Goal: Task Accomplishment & Management: Manage account settings

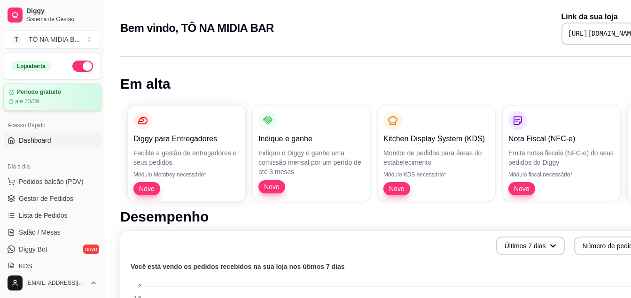
click at [49, 101] on div "até 23/09" at bounding box center [52, 102] width 88 height 8
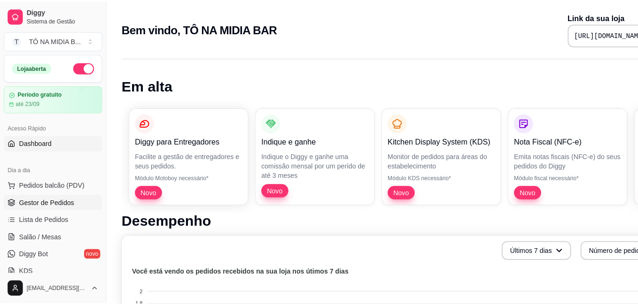
scroll to position [47, 0]
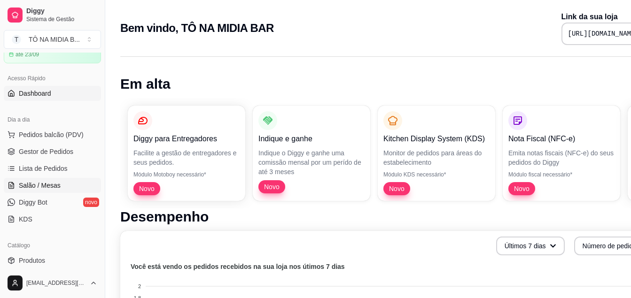
click at [62, 188] on link "Salão / Mesas" at bounding box center [52, 185] width 97 height 15
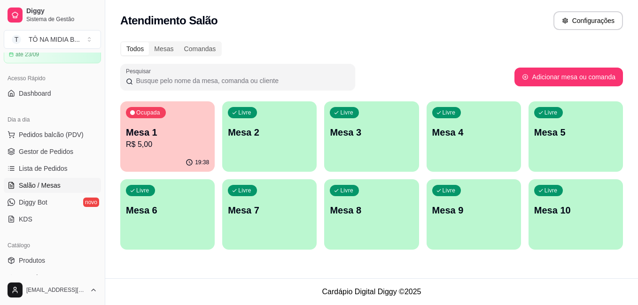
click at [145, 125] on div "Ocupada Mesa 1 R$ 5,00" at bounding box center [167, 128] width 94 height 52
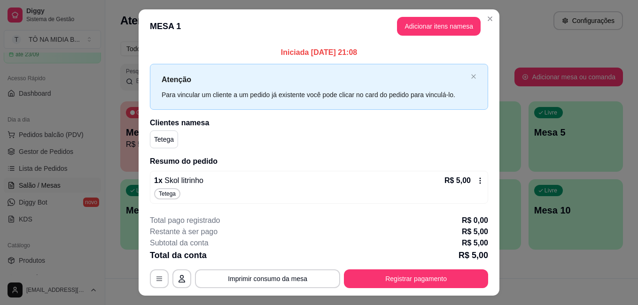
scroll to position [21, 0]
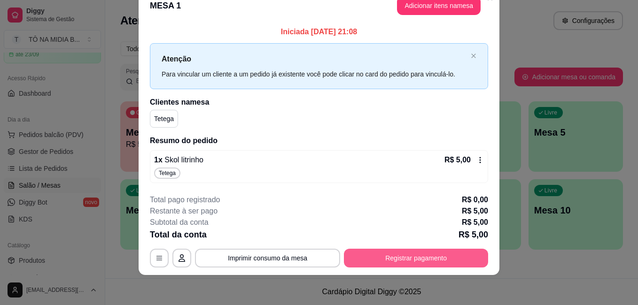
click at [403, 264] on button "Registrar pagamento" at bounding box center [416, 258] width 144 height 19
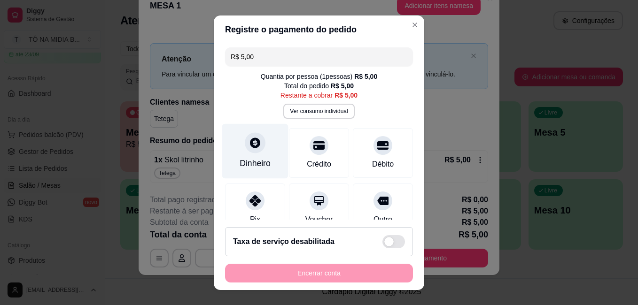
scroll to position [84, 0]
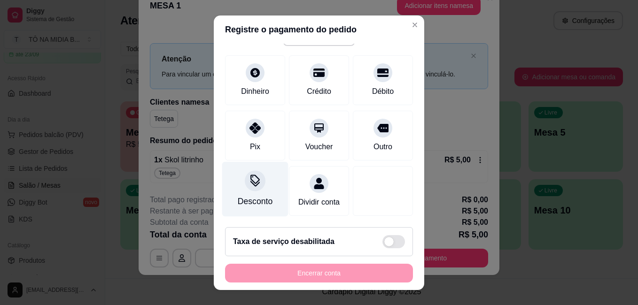
click at [254, 175] on icon at bounding box center [255, 181] width 12 height 12
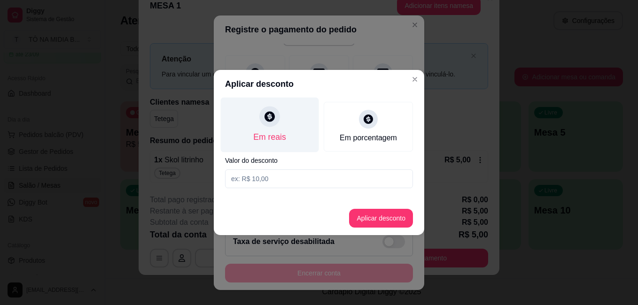
click at [271, 130] on div "Em reais" at bounding box center [270, 125] width 98 height 55
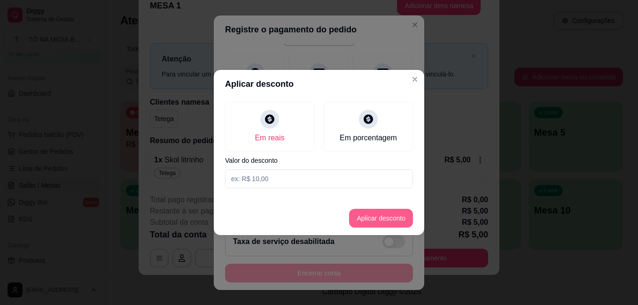
click at [366, 222] on button "Aplicar desconto" at bounding box center [381, 218] width 64 height 19
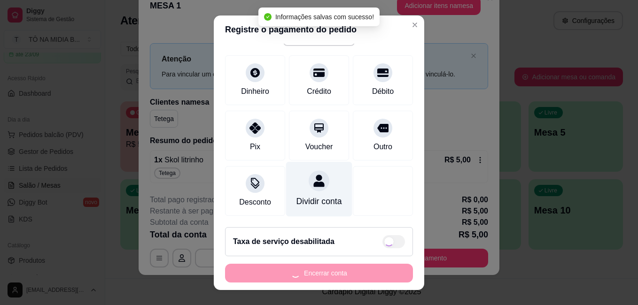
scroll to position [94, 0]
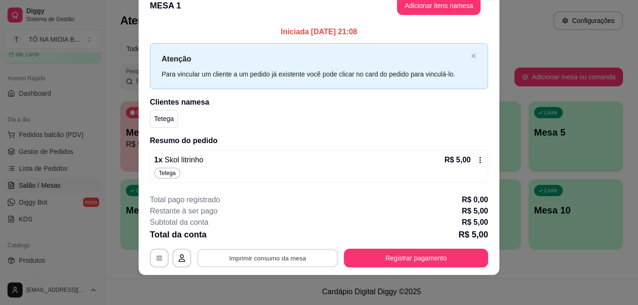
click at [282, 261] on button "Imprimir consumo da mesa" at bounding box center [267, 258] width 141 height 18
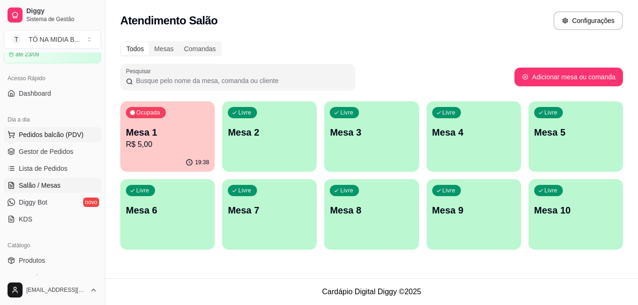
click at [53, 136] on span "Pedidos balcão (PDV)" at bounding box center [51, 134] width 65 height 9
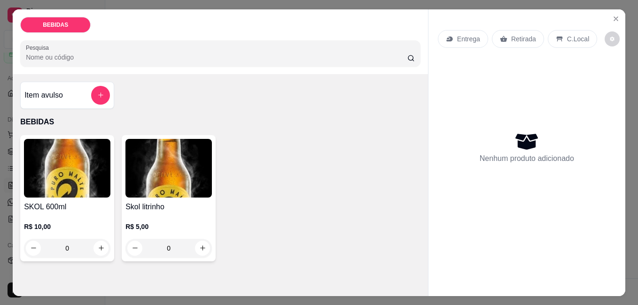
click at [86, 94] on div "Item avulso" at bounding box center [67, 95] width 86 height 19
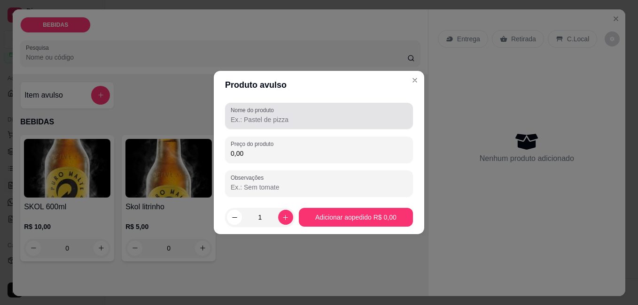
click at [267, 117] on input "Nome do produto" at bounding box center [319, 119] width 177 height 9
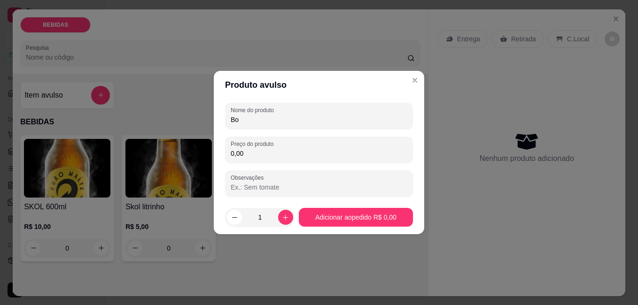
type input "B"
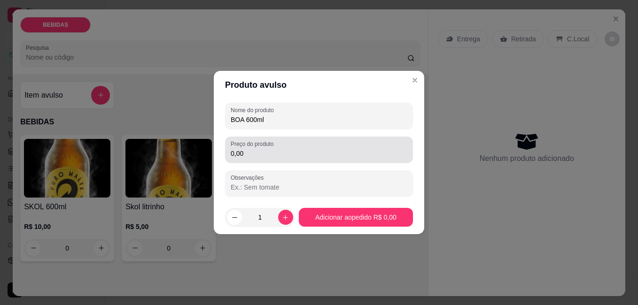
type input "BOA 600ml"
click at [263, 152] on input "0,00" at bounding box center [319, 153] width 177 height 9
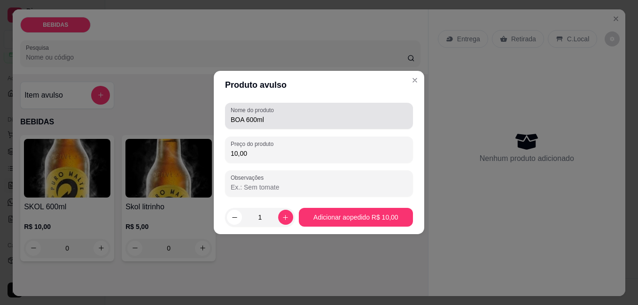
type input "10,00"
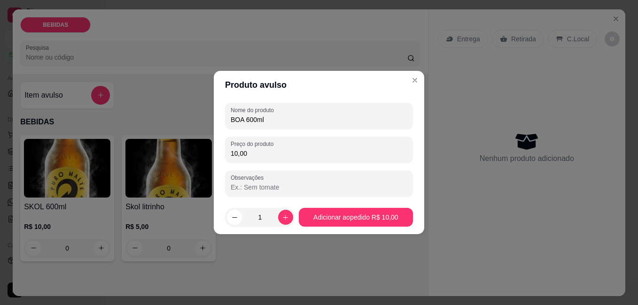
drag, startPoint x: 243, startPoint y: 119, endPoint x: 200, endPoint y: 108, distance: 44.8
click at [200, 108] on div "Produto avulso Nome do produto BOA 600ml Preço do produto 10,00 Observações 1 A…" at bounding box center [319, 152] width 638 height 305
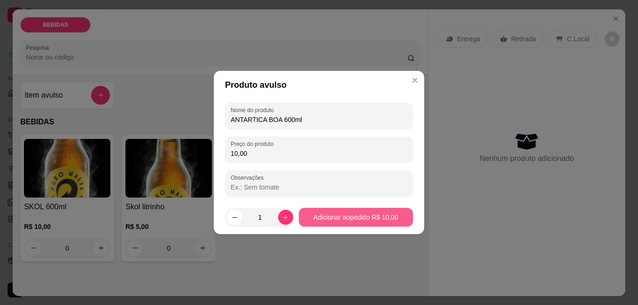
type input "ANTARTICA BOA 600ml"
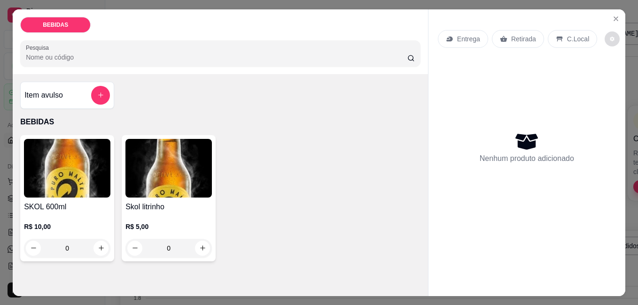
click at [605, 32] on button "decrease-product-quantity" at bounding box center [612, 38] width 15 height 15
click at [237, 110] on div "Item avulso BEBIDAS SKOL 600ml R$ 10,00 0 Skol litrinho R$ 5,00 0" at bounding box center [220, 171] width 415 height 195
click at [103, 89] on button "add-separate-item" at bounding box center [100, 95] width 19 height 19
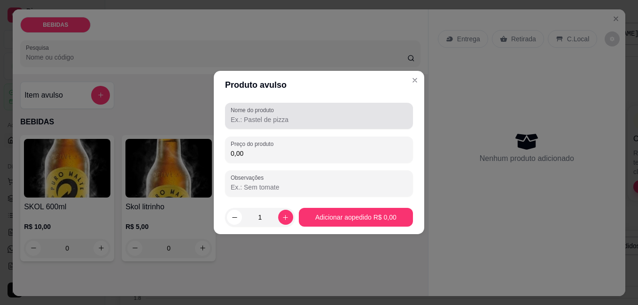
click at [281, 123] on input "Nome do produto" at bounding box center [319, 119] width 177 height 9
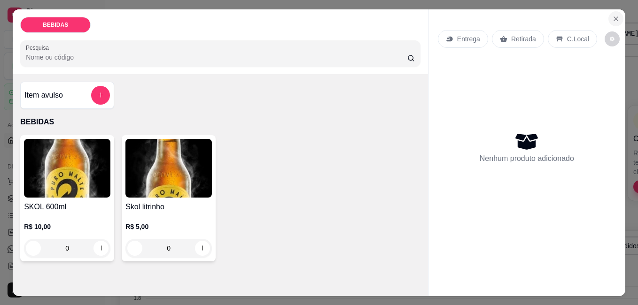
click at [612, 15] on icon "Close" at bounding box center [616, 19] width 8 height 8
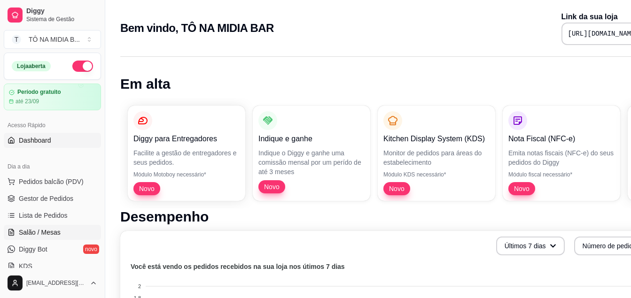
click at [53, 227] on link "Salão / Mesas" at bounding box center [52, 232] width 97 height 15
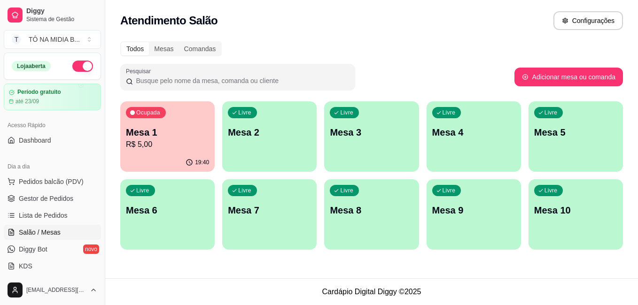
click at [164, 129] on p "Mesa 1" at bounding box center [167, 132] width 83 height 13
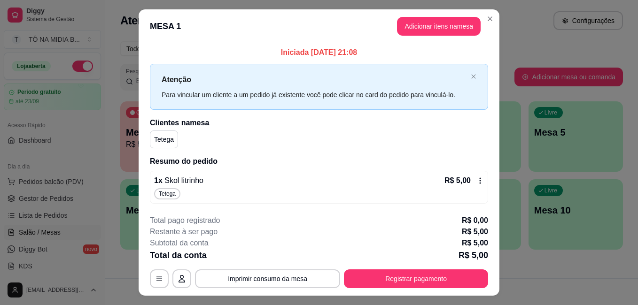
scroll to position [21, 0]
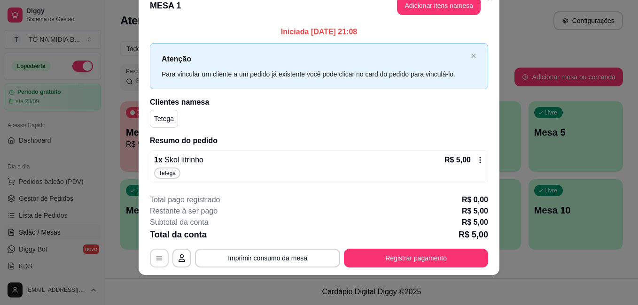
click at [159, 257] on icon "button" at bounding box center [160, 259] width 8 height 8
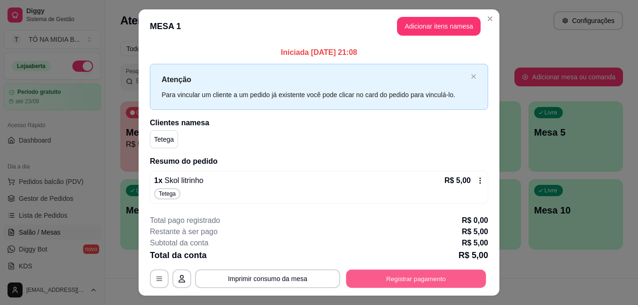
click at [399, 277] on button "Registrar pagamento" at bounding box center [416, 279] width 140 height 18
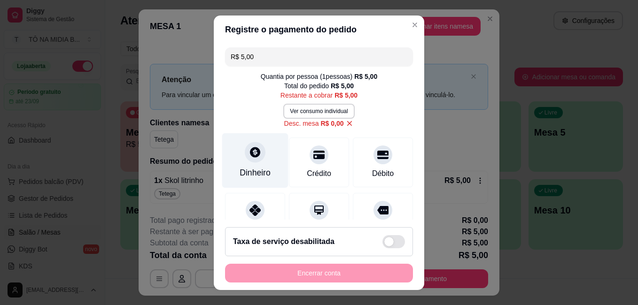
click at [256, 164] on div "Dinheiro" at bounding box center [255, 160] width 66 height 55
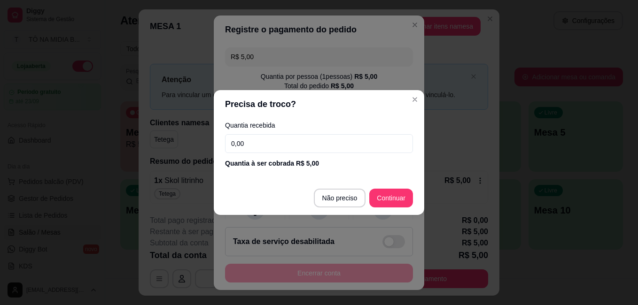
click at [281, 147] on input "0,00" at bounding box center [319, 143] width 188 height 19
type input "5,00"
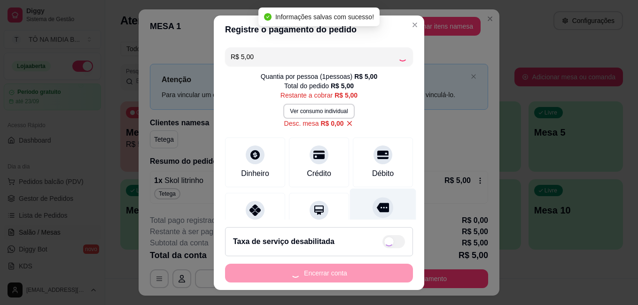
type input "R$ 0,00"
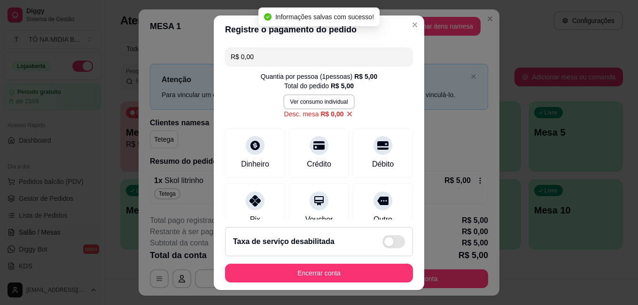
scroll to position [133, 0]
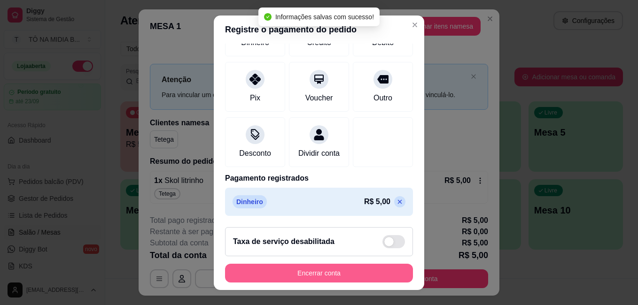
click at [321, 278] on button "Encerrar conta" at bounding box center [319, 273] width 188 height 19
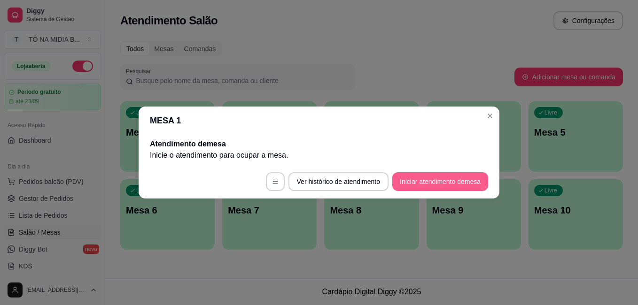
click at [428, 184] on button "Iniciar atendimento de mesa" at bounding box center [440, 181] width 96 height 19
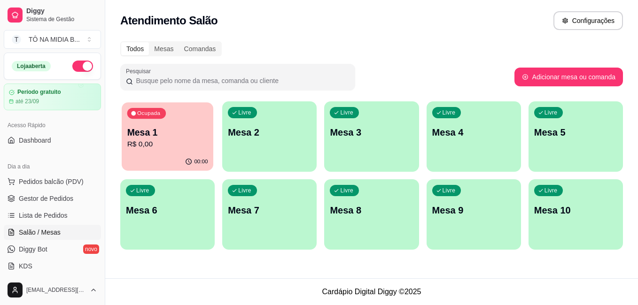
click at [189, 147] on p "R$ 0,00" at bounding box center [167, 144] width 81 height 11
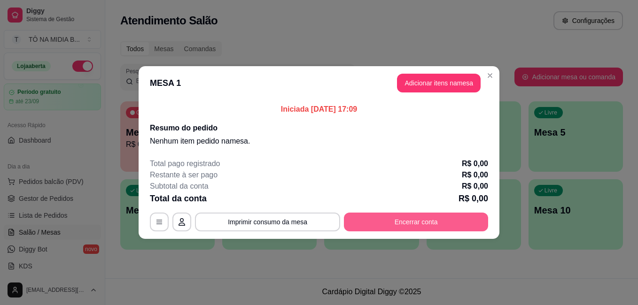
click at [439, 228] on button "Encerrar conta" at bounding box center [416, 222] width 144 height 19
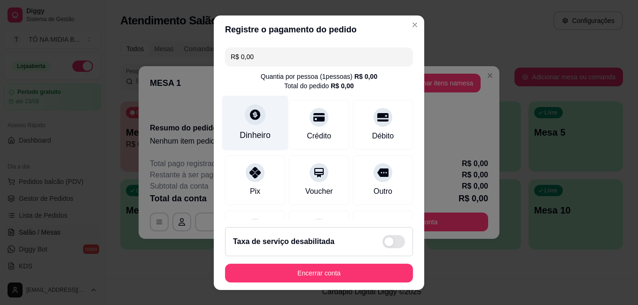
click at [238, 122] on div "Dinheiro" at bounding box center [255, 122] width 66 height 55
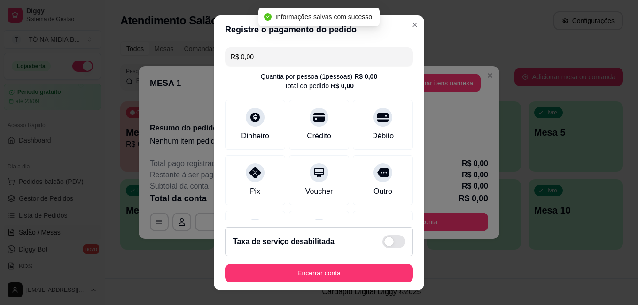
click at [328, 262] on footer "Taxa de serviço desabilitada Encerrar conta" at bounding box center [319, 255] width 211 height 70
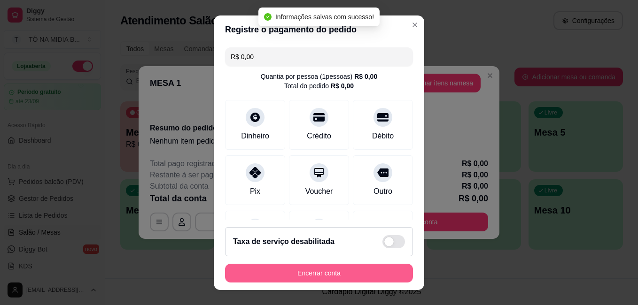
click at [330, 274] on button "Encerrar conta" at bounding box center [319, 273] width 188 height 19
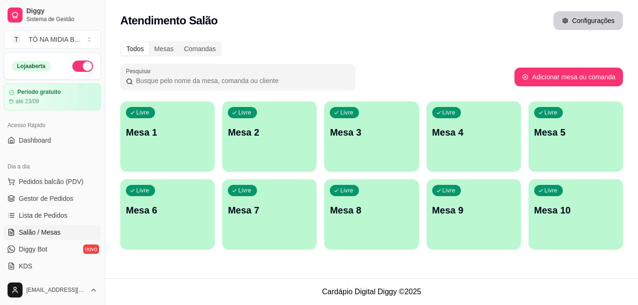
click at [596, 20] on button "Configurações" at bounding box center [589, 20] width 70 height 19
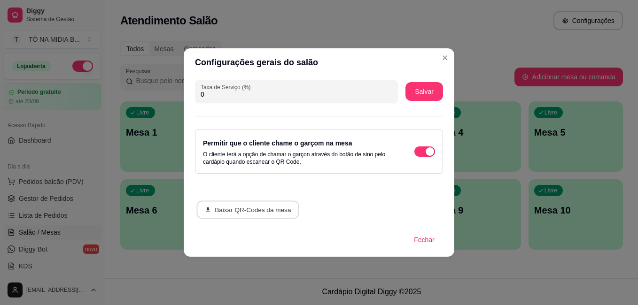
click at [239, 207] on button "Baixar QR-Codes da mesa" at bounding box center [247, 210] width 103 height 18
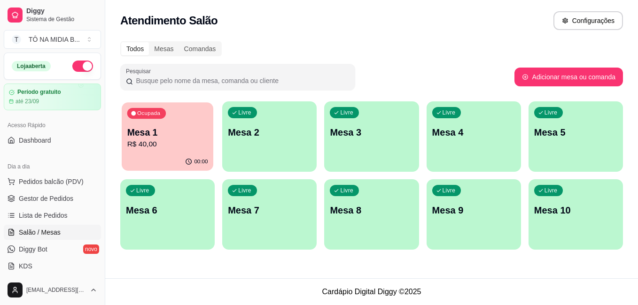
click at [170, 145] on p "R$ 40,00" at bounding box center [167, 144] width 81 height 11
click at [148, 143] on p "R$ 45,00" at bounding box center [167, 144] width 83 height 11
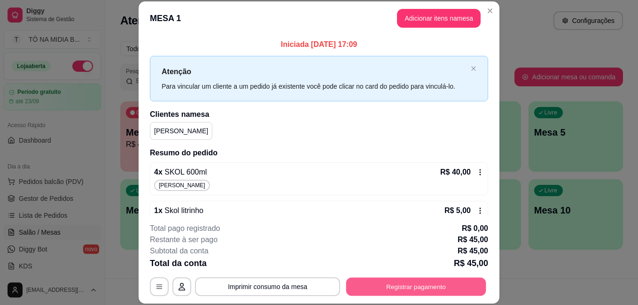
click at [415, 286] on button "Registrar pagamento" at bounding box center [416, 287] width 140 height 18
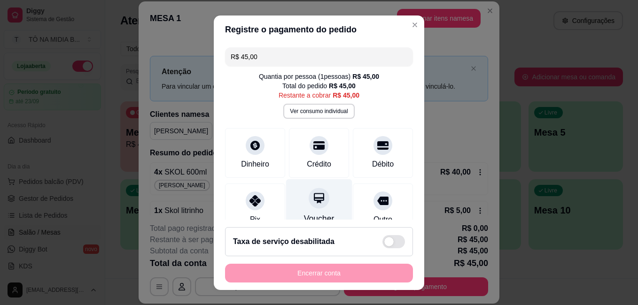
scroll to position [84, 0]
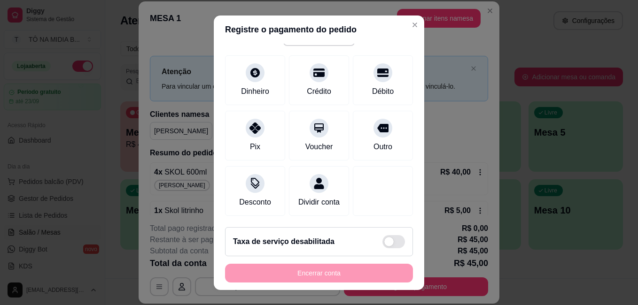
click at [384, 243] on span at bounding box center [388, 241] width 9 height 9
click at [382, 243] on input "checkbox" at bounding box center [385, 246] width 6 height 6
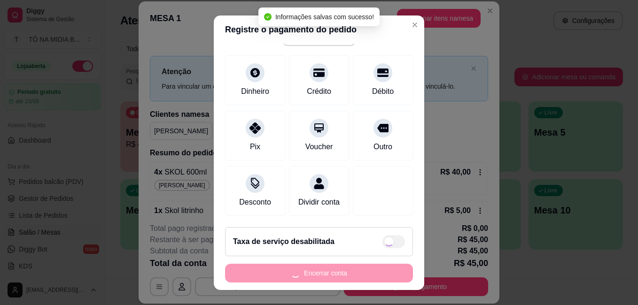
checkbox input "true"
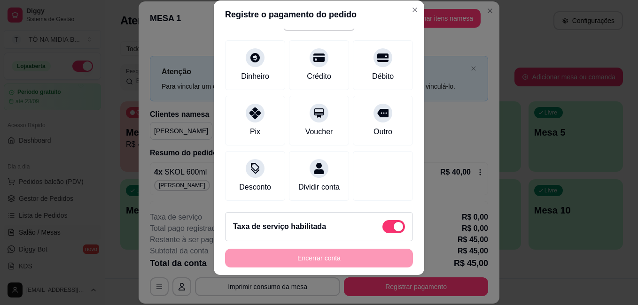
scroll to position [0, 0]
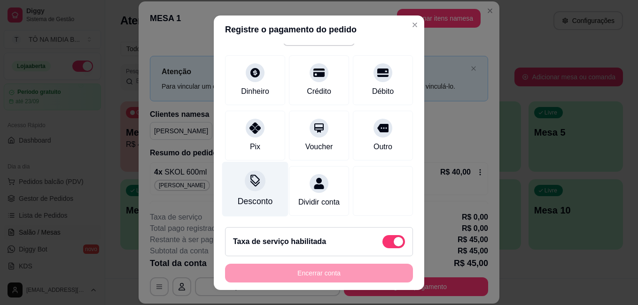
click at [237, 182] on div "Desconto" at bounding box center [255, 189] width 66 height 55
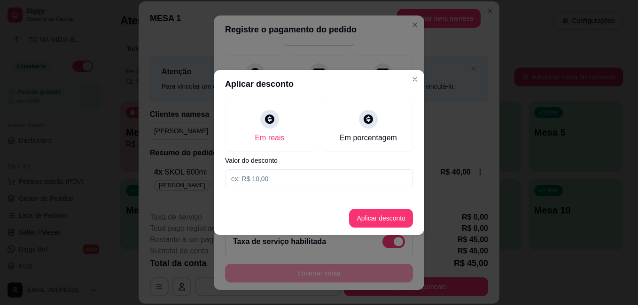
click at [423, 77] on header "Aplicar desconto" at bounding box center [319, 84] width 211 height 28
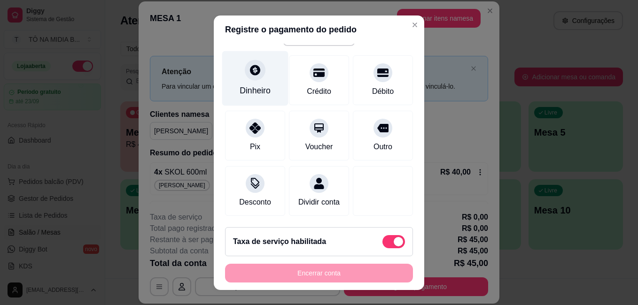
click at [235, 68] on div "Dinheiro" at bounding box center [255, 78] width 66 height 55
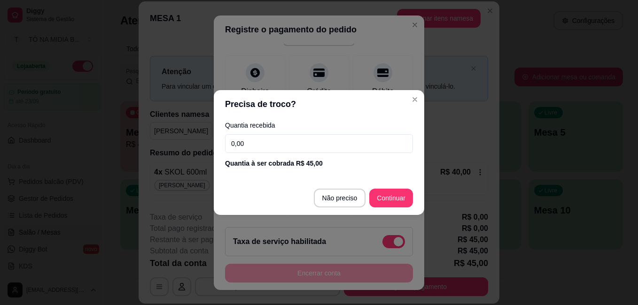
click at [313, 147] on input "0,00" at bounding box center [319, 143] width 188 height 19
type input "45,00"
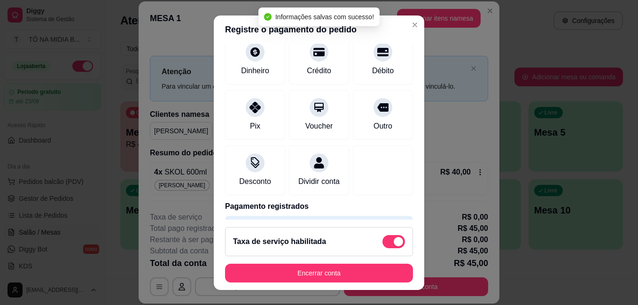
type input "R$ 0,00"
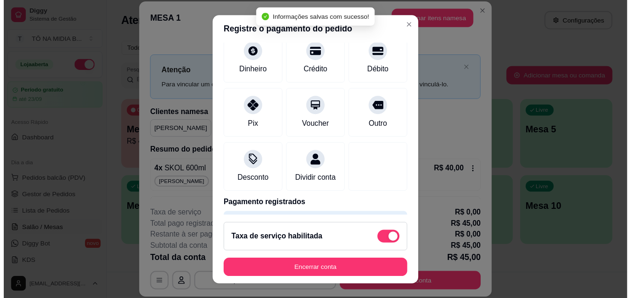
scroll to position [84, 0]
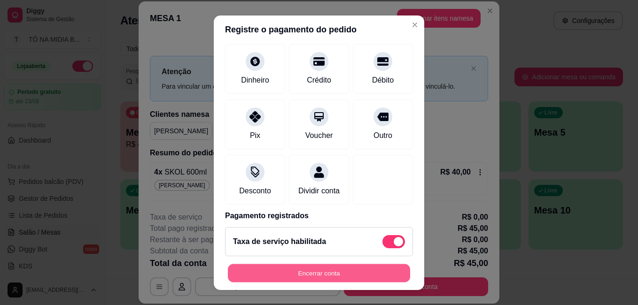
click at [305, 271] on button "Encerrar conta" at bounding box center [319, 273] width 182 height 18
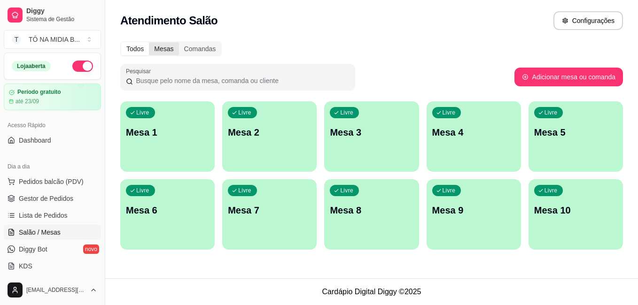
click at [159, 43] on div "Mesas" at bounding box center [164, 48] width 30 height 13
click at [149, 42] on input "Mesas" at bounding box center [149, 42] width 0 height 0
click at [159, 45] on div "Mesas" at bounding box center [164, 48] width 30 height 13
click at [149, 42] on input "Mesas" at bounding box center [149, 42] width 0 height 0
click at [184, 50] on div "Comandas" at bounding box center [200, 48] width 42 height 13
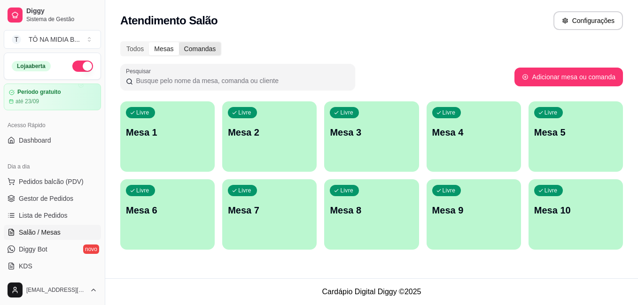
click at [179, 42] on input "Comandas" at bounding box center [179, 42] width 0 height 0
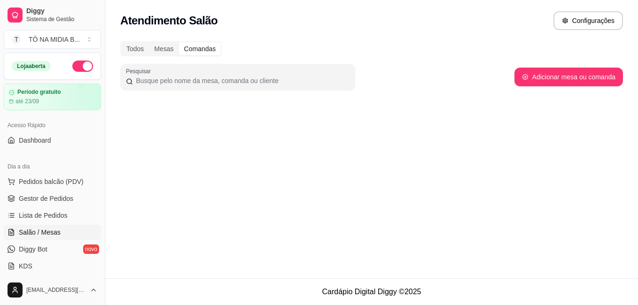
click at [163, 40] on div "Todos Mesas Comandas Pesquisar Adicionar mesa ou comanda" at bounding box center [371, 74] width 533 height 77
click at [163, 44] on div "Mesas" at bounding box center [164, 48] width 30 height 13
click at [149, 42] on input "Mesas" at bounding box center [149, 42] width 0 height 0
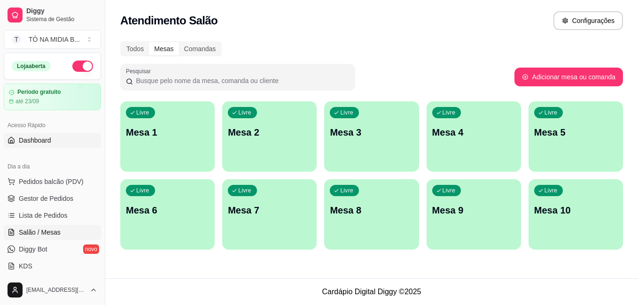
click at [35, 141] on span "Dashboard" at bounding box center [35, 140] width 32 height 9
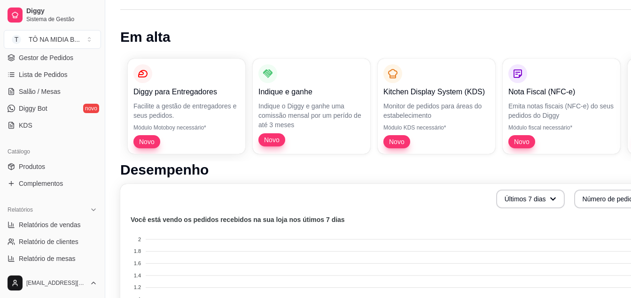
scroll to position [94, 0]
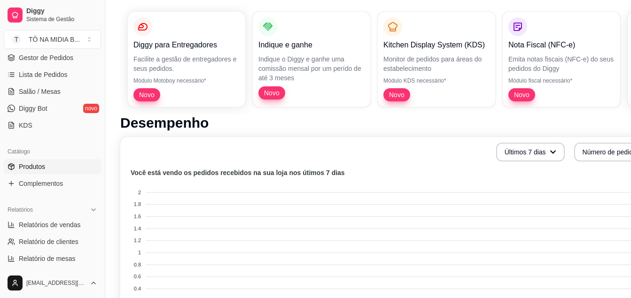
click at [37, 169] on span "Produtos" at bounding box center [32, 166] width 26 height 9
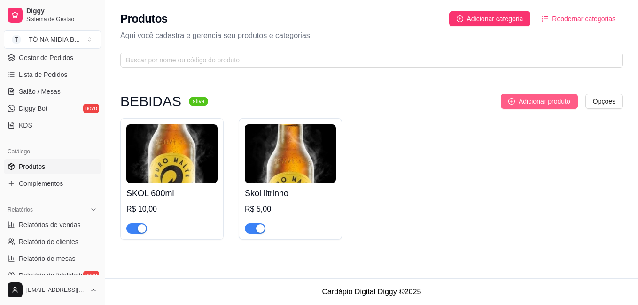
click at [545, 100] on span "Adicionar produto" at bounding box center [545, 101] width 52 height 10
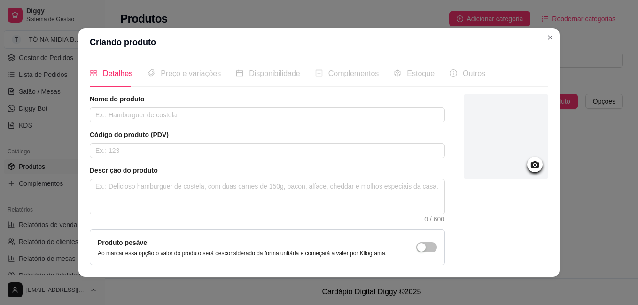
click at [532, 169] on div at bounding box center [506, 136] width 85 height 85
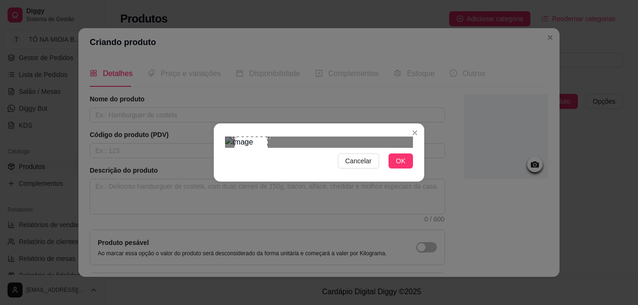
click at [288, 137] on div at bounding box center [319, 142] width 188 height 11
click at [410, 169] on button "OK" at bounding box center [401, 161] width 24 height 15
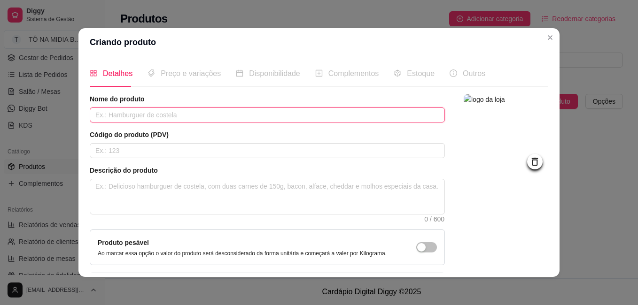
click at [107, 117] on input "text" at bounding box center [267, 115] width 355 height 15
type input "a"
type input "ANTARTICA BOA 600ML"
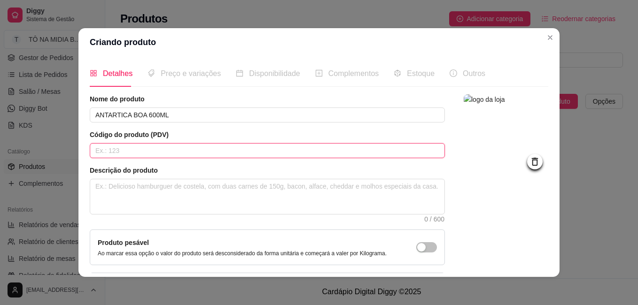
click at [136, 150] on input "text" at bounding box center [267, 150] width 355 height 15
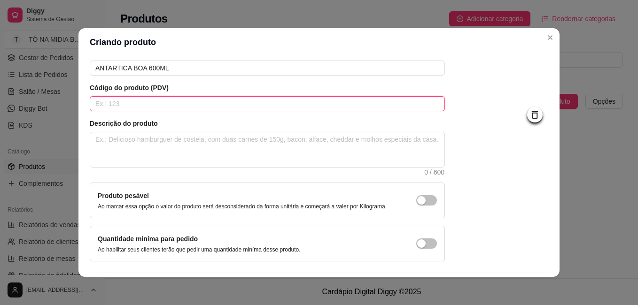
scroll to position [77, 0]
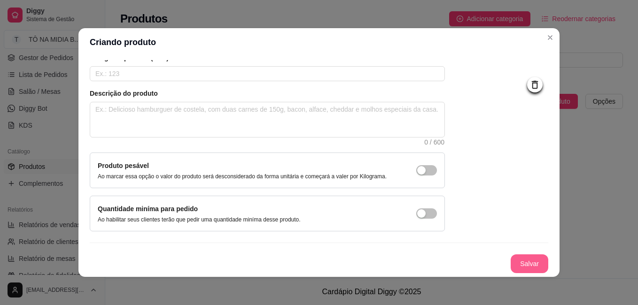
click at [515, 260] on button "Salvar" at bounding box center [530, 264] width 38 height 19
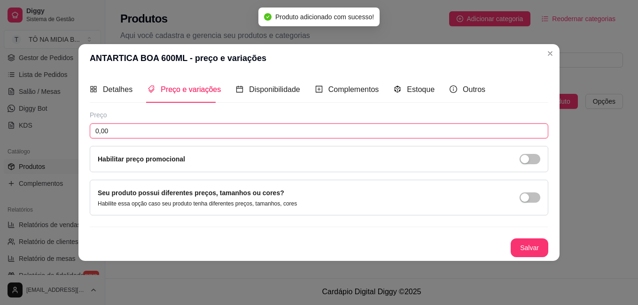
click at [138, 137] on input "0,00" at bounding box center [319, 131] width 459 height 15
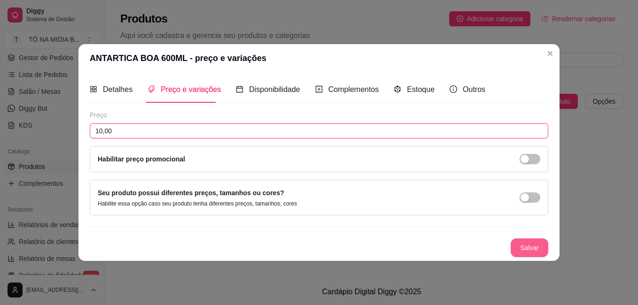
type input "10,00"
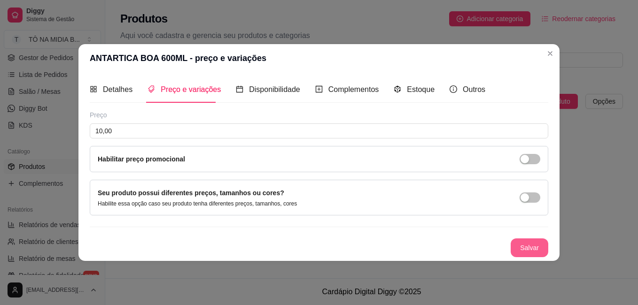
click at [519, 254] on button "Salvar" at bounding box center [530, 248] width 38 height 19
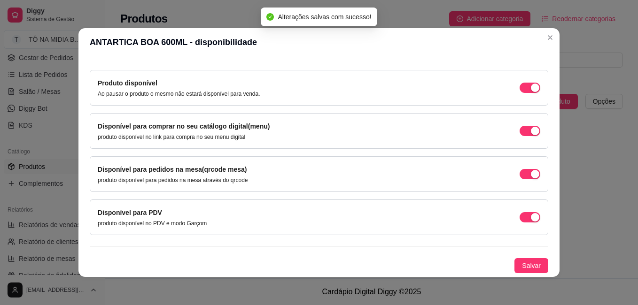
scroll to position [2, 0]
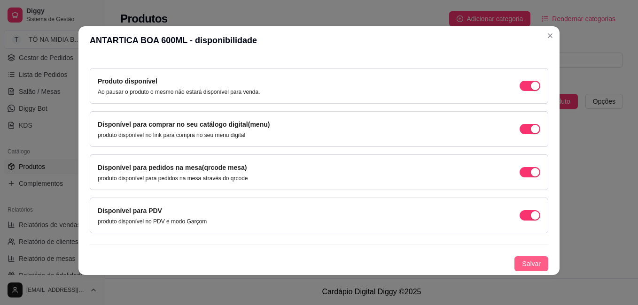
click at [515, 265] on button "Salvar" at bounding box center [532, 264] width 34 height 15
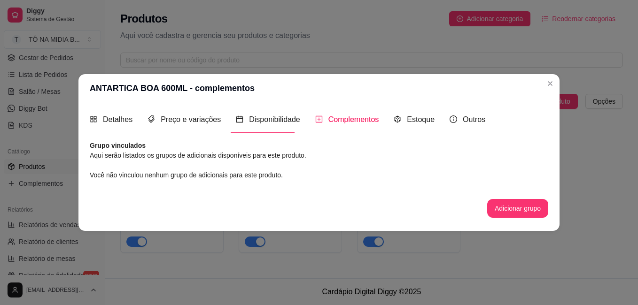
scroll to position [0, 0]
click at [528, 215] on button "Adicionar grupo" at bounding box center [517, 208] width 59 height 18
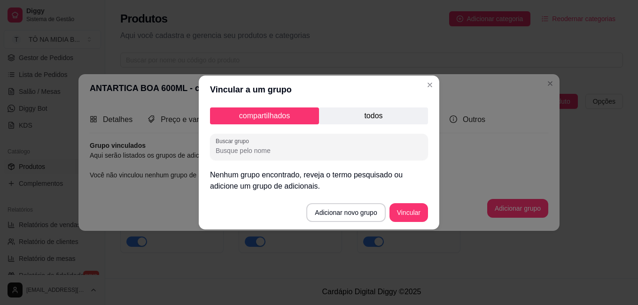
click at [348, 115] on p "todos" at bounding box center [373, 116] width 109 height 17
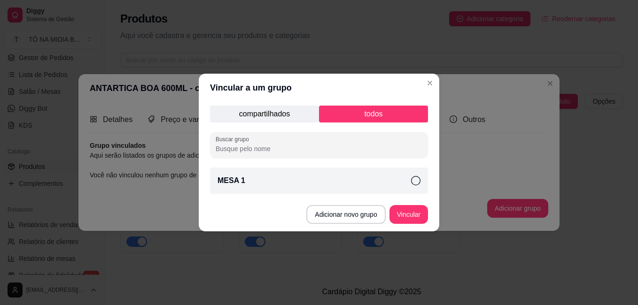
click at [279, 120] on p "compartilhados" at bounding box center [264, 114] width 109 height 17
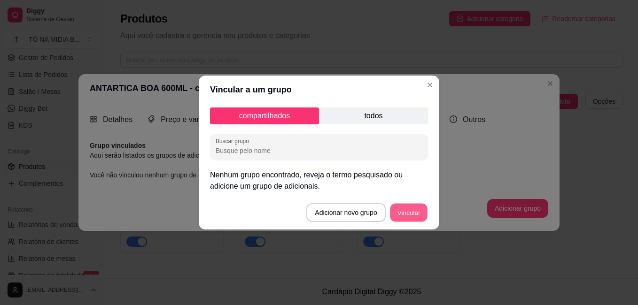
click at [419, 215] on button "Vincular" at bounding box center [409, 213] width 38 height 18
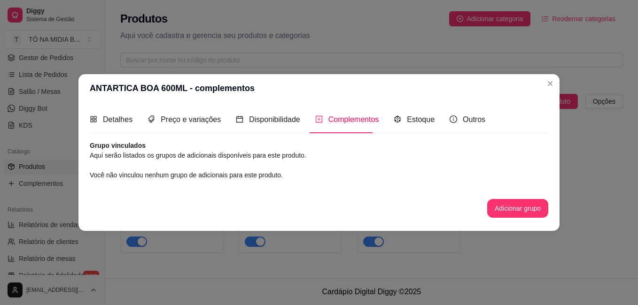
click at [407, 135] on div "Detalhes Preço e variações Disponibilidade Complementos Estoque Outros Nome do …" at bounding box center [319, 166] width 459 height 121
click at [410, 124] on span "Estoque" at bounding box center [421, 120] width 28 height 8
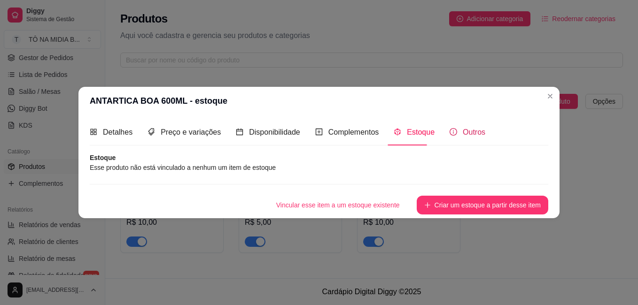
click at [463, 131] on span "Outros" at bounding box center [474, 132] width 23 height 8
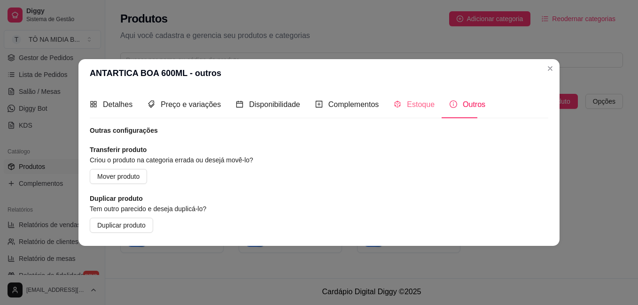
click at [406, 112] on div "Estoque" at bounding box center [414, 104] width 41 height 27
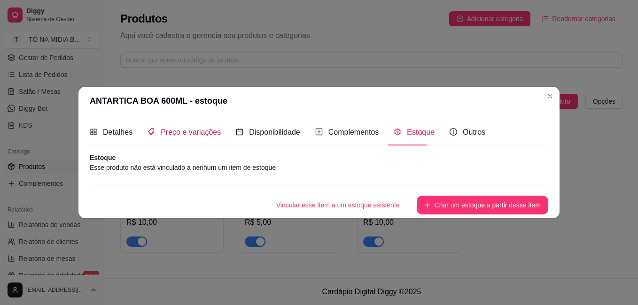
click at [183, 133] on span "Preço e variações" at bounding box center [191, 132] width 60 height 8
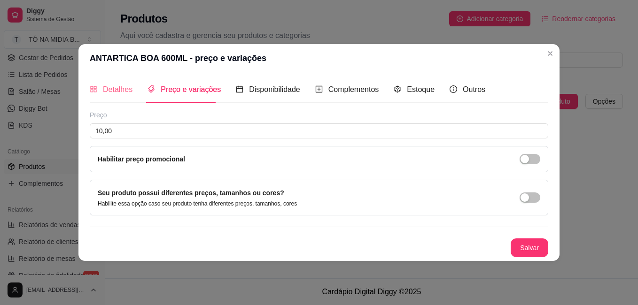
click at [124, 100] on div "Detalhes" at bounding box center [111, 89] width 43 height 27
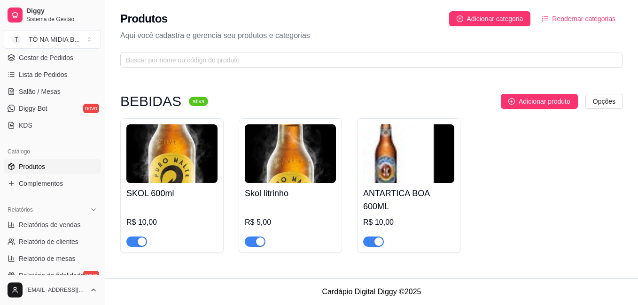
click at [395, 147] on img at bounding box center [408, 154] width 91 height 59
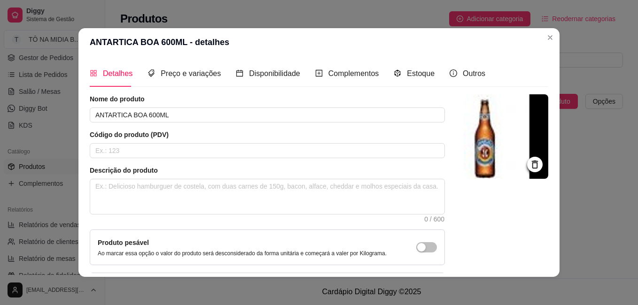
click at [530, 167] on icon at bounding box center [535, 164] width 11 height 11
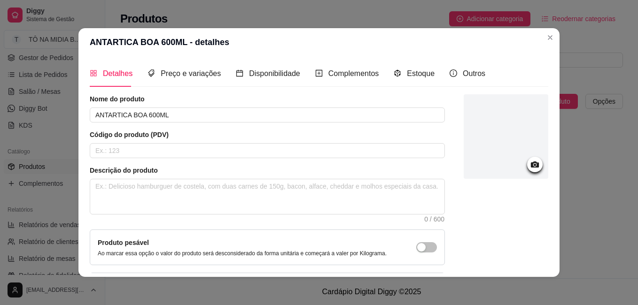
click at [503, 163] on div at bounding box center [506, 136] width 85 height 85
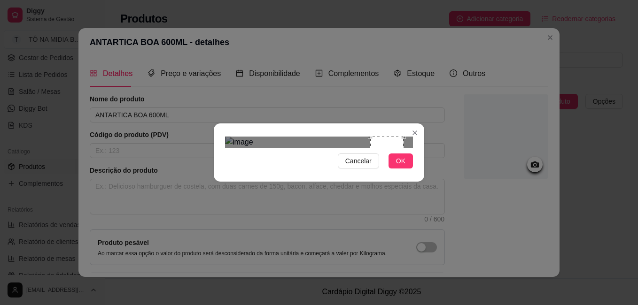
click at [235, 141] on div at bounding box center [319, 142] width 188 height 11
click at [177, 114] on div "Cancelar OK" at bounding box center [319, 152] width 638 height 305
click at [246, 141] on div "Use the arrow keys to move the crop selection area" at bounding box center [243, 153] width 33 height 33
click at [244, 141] on div "Use the arrow keys to move the crop selection area" at bounding box center [243, 153] width 33 height 33
click at [405, 166] on span "OK" at bounding box center [400, 161] width 9 height 10
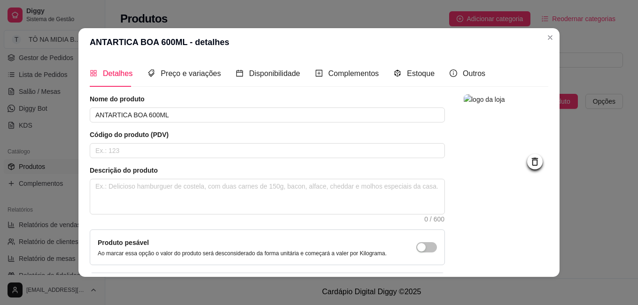
scroll to position [77, 0]
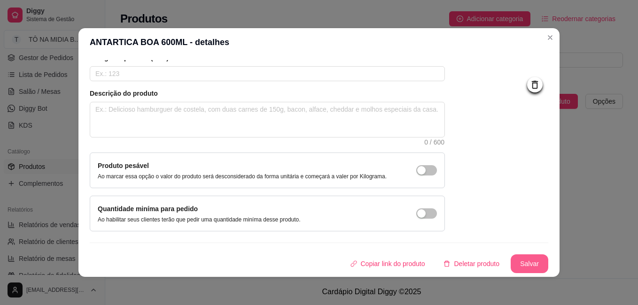
click at [516, 260] on button "Salvar" at bounding box center [530, 264] width 38 height 19
click at [518, 256] on button "Salvar" at bounding box center [529, 264] width 37 height 18
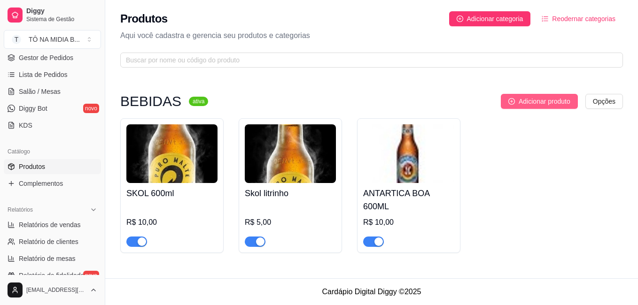
click at [532, 98] on span "Adicionar produto" at bounding box center [545, 101] width 52 height 10
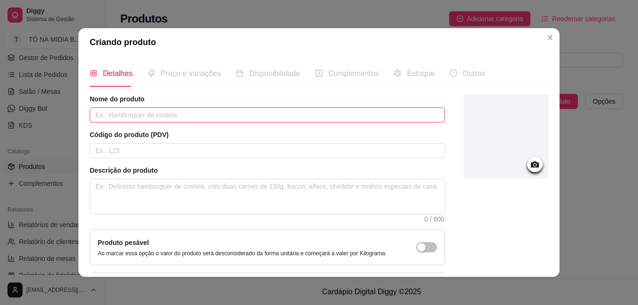
click at [141, 121] on input "text" at bounding box center [267, 115] width 355 height 15
type input "CONTI ZERO 1LITRO"
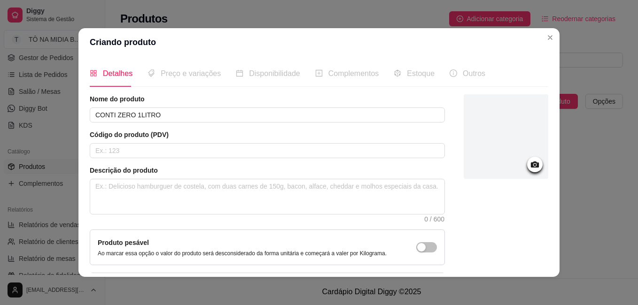
click at [534, 166] on circle at bounding box center [535, 165] width 2 height 2
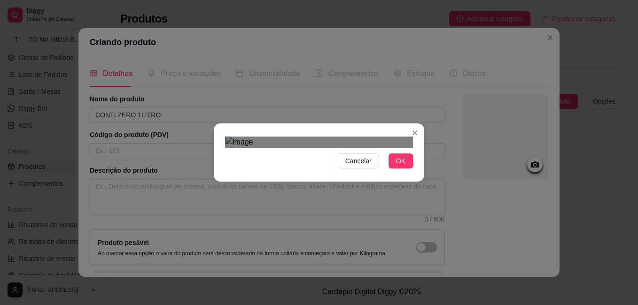
click at [360, 179] on div "Use the arrow keys to move the crop selection area" at bounding box center [328, 263] width 169 height 169
click at [316, 148] on div at bounding box center [319, 142] width 188 height 11
click at [346, 6] on div "Cancelar OK" at bounding box center [319, 152] width 638 height 305
click at [232, 0] on html "Diggy Sistema de Gestão T TÔ NA MIDIA B ... Loja aberta Período gratuito até 23…" at bounding box center [319, 152] width 638 height 305
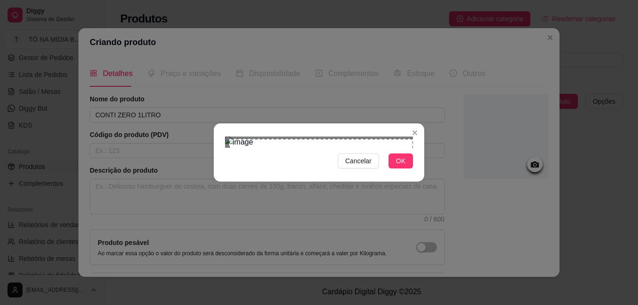
click at [631, 305] on html "Diggy Sistema de Gestão T TÔ NA MIDIA B ... Loja aberta Período gratuito até 23…" at bounding box center [319, 152] width 638 height 305
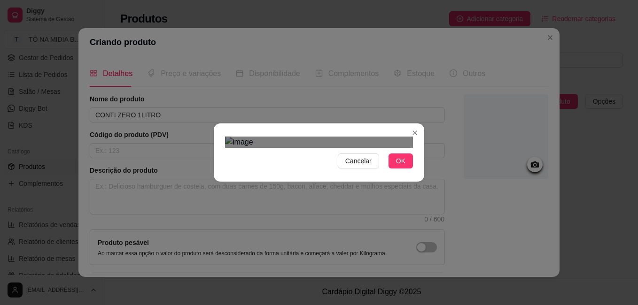
click at [306, 191] on div "Use the arrow keys to move the crop selection area" at bounding box center [317, 283] width 184 height 184
click at [409, 169] on button "OK" at bounding box center [401, 161] width 24 height 15
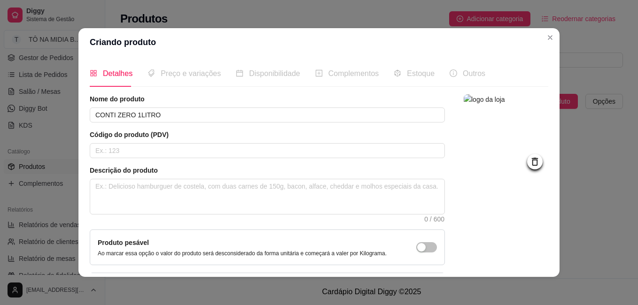
click at [530, 166] on icon at bounding box center [535, 161] width 11 height 11
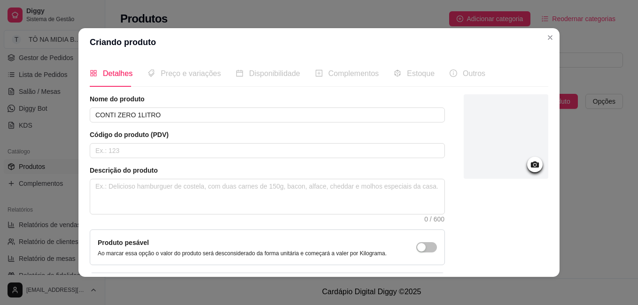
click at [513, 127] on div at bounding box center [506, 136] width 85 height 85
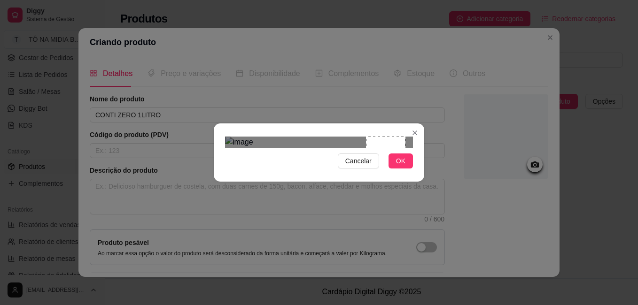
click at [329, 137] on div at bounding box center [319, 142] width 188 height 11
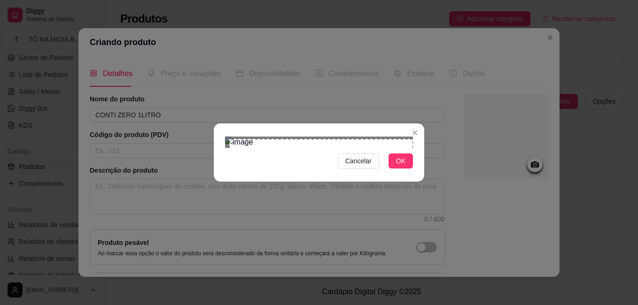
click at [474, 305] on html "Diggy Sistema de Gestão T TÔ NA MIDIA B ... Loja aberta Período gratuito até 23…" at bounding box center [319, 152] width 638 height 305
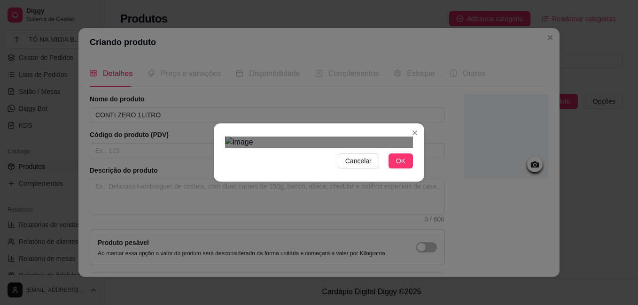
click at [316, 150] on div "Use the arrow keys to move the crop selection area" at bounding box center [317, 242] width 184 height 184
click at [399, 141] on div at bounding box center [319, 142] width 188 height 11
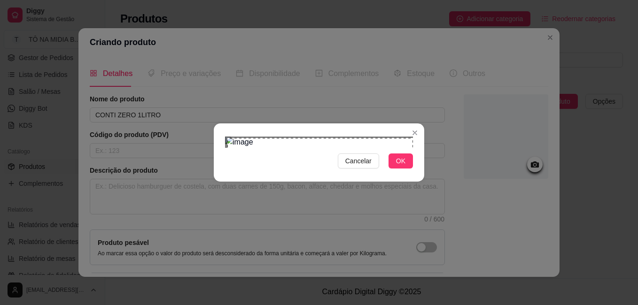
click at [498, 305] on html "Diggy Sistema de Gestão T TÔ NA MIDIA B ... Loja aberta Período gratuito até 23…" at bounding box center [319, 152] width 638 height 305
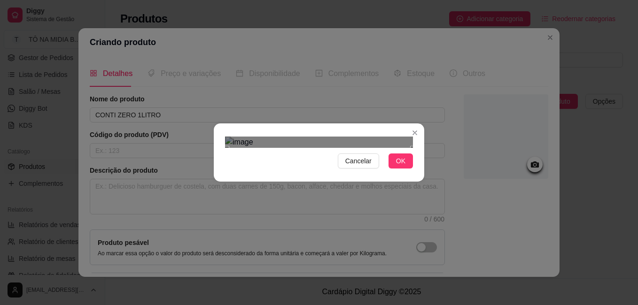
click at [376, 149] on div "Use the arrow keys to move the crop selection area" at bounding box center [320, 242] width 186 height 186
click at [422, 42] on div "Cancelar OK" at bounding box center [319, 152] width 638 height 305
click at [403, 169] on button "OK" at bounding box center [401, 161] width 24 height 15
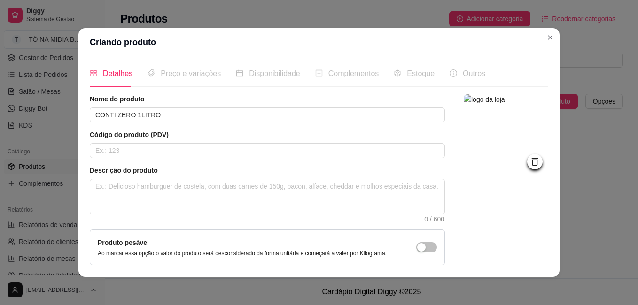
click at [495, 126] on img at bounding box center [506, 136] width 85 height 85
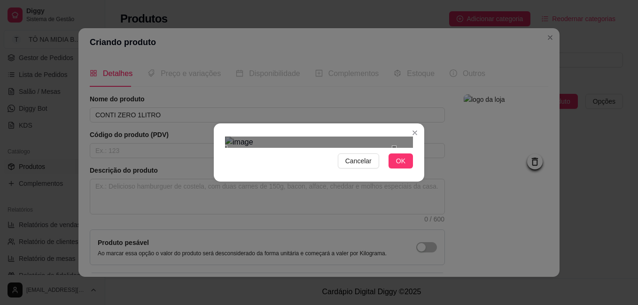
click at [280, 148] on div "Use the arrow keys to move the crop selection area" at bounding box center [309, 211] width 169 height 127
click at [413, 172] on div "Cancelar OK" at bounding box center [319, 152] width 211 height 39
click at [403, 169] on button "OK" at bounding box center [401, 161] width 24 height 15
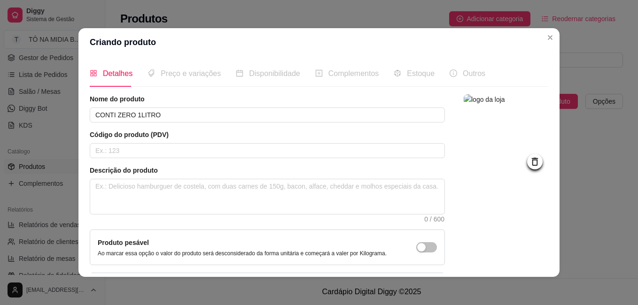
click at [482, 130] on img at bounding box center [506, 136] width 85 height 85
click at [512, 98] on img at bounding box center [506, 136] width 85 height 85
click at [530, 164] on icon at bounding box center [535, 161] width 11 height 11
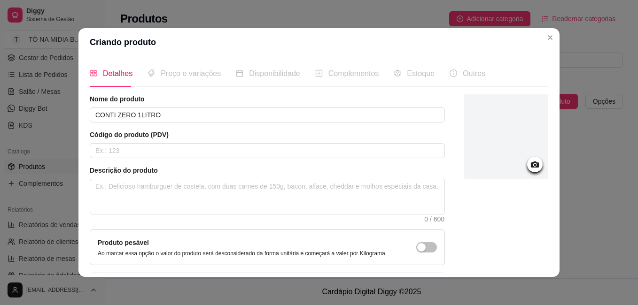
click at [530, 162] on icon at bounding box center [535, 164] width 11 height 11
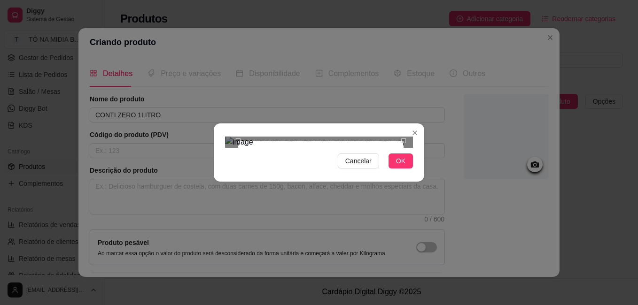
click at [238, 141] on div "Use the arrow keys to move the crop selection area" at bounding box center [320, 223] width 165 height 165
click at [293, 146] on div "Use the arrow keys to move the crop selection area" at bounding box center [310, 228] width 165 height 165
click at [494, 305] on html "Diggy Sistema de Gestão T TÔ NA MIDIA B ... Loja aberta Período gratuito até 23…" at bounding box center [319, 152] width 638 height 305
click at [328, 151] on div "Use the arrow keys to move the crop selection area" at bounding box center [317, 243] width 185 height 185
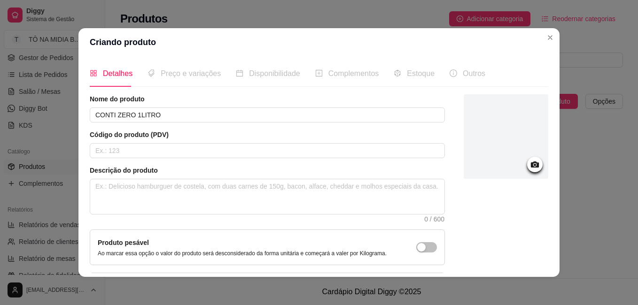
click at [527, 167] on div at bounding box center [535, 165] width 16 height 16
click at [530, 165] on icon at bounding box center [535, 164] width 11 height 11
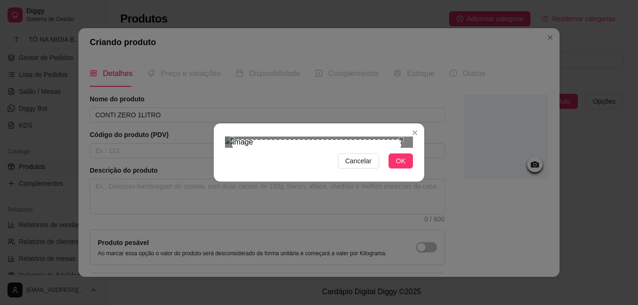
click at [322, 140] on div "Use the arrow keys to move the crop selection area" at bounding box center [316, 224] width 169 height 169
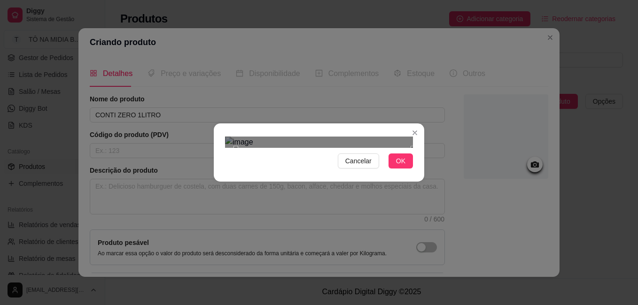
click at [481, 305] on html "Diggy Sistema de Gestão T TÔ NA MIDIA B ... Loja aberta Período gratuito até 23…" at bounding box center [319, 152] width 638 height 305
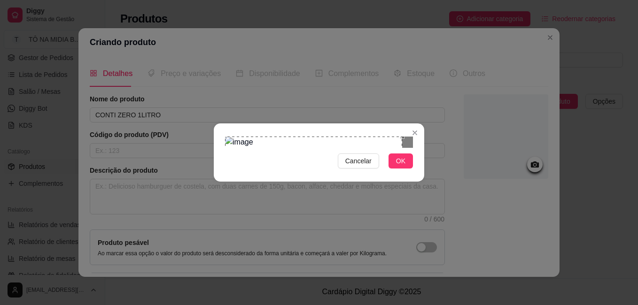
click at [200, 0] on html "Diggy Sistema de Gestão T TÔ NA MIDIA B ... Loja aberta Período gratuito até 23…" at bounding box center [319, 152] width 638 height 305
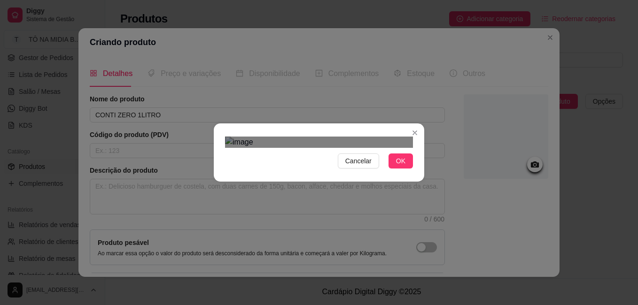
click at [275, 209] on div "Use the arrow keys to move the crop selection area" at bounding box center [313, 297] width 177 height 177
click at [437, 264] on div "Cancelar OK" at bounding box center [319, 152] width 638 height 305
click at [313, 215] on div "Use the arrow keys to move the crop selection area" at bounding box center [319, 309] width 188 height 188
click at [403, 169] on button "OK" at bounding box center [401, 161] width 24 height 15
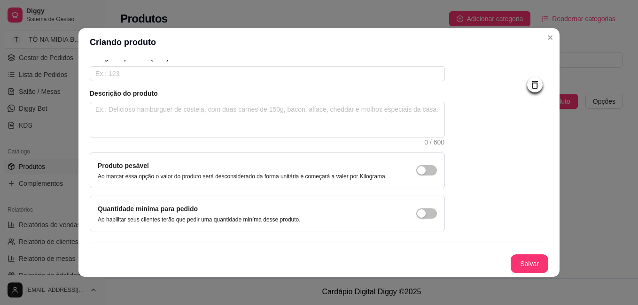
scroll to position [0, 0]
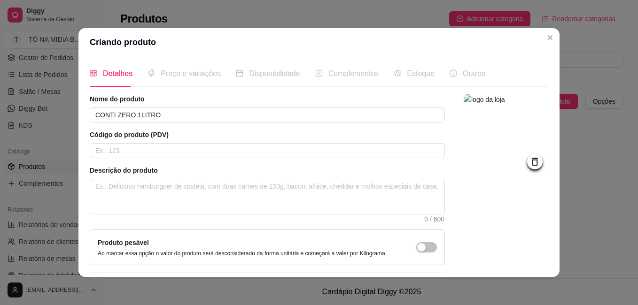
click at [174, 76] on span "Preço e variações" at bounding box center [191, 74] width 60 height 8
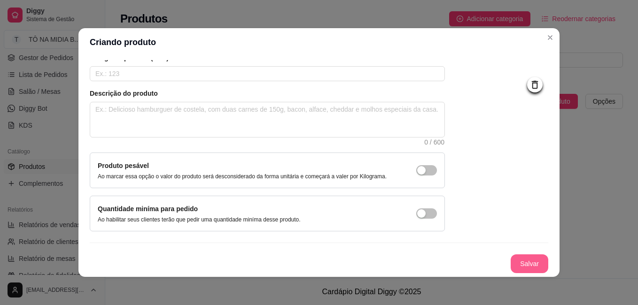
click at [516, 263] on button "Salvar" at bounding box center [530, 264] width 38 height 19
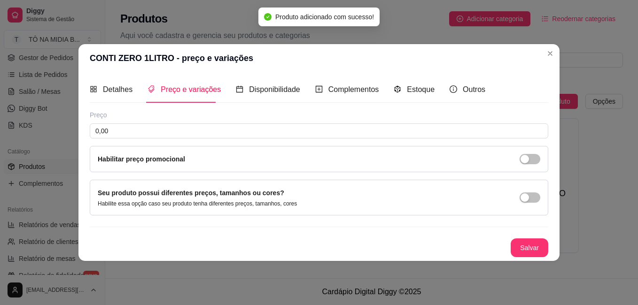
scroll to position [0, 0]
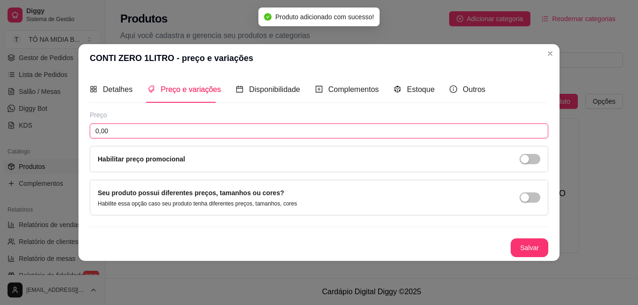
click at [119, 132] on input "0,00" at bounding box center [319, 131] width 459 height 15
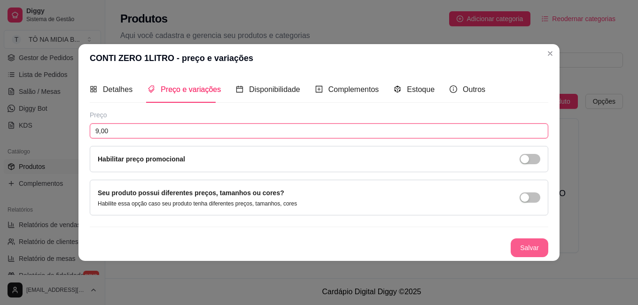
type input "9,00"
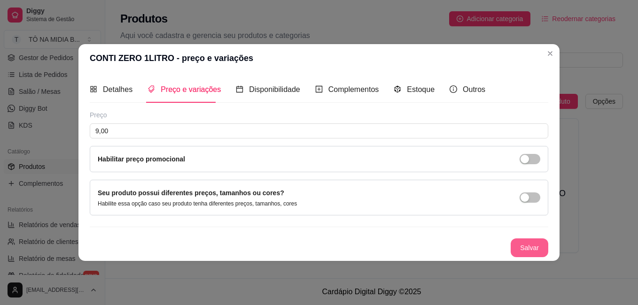
click at [521, 242] on button "Salvar" at bounding box center [530, 248] width 38 height 19
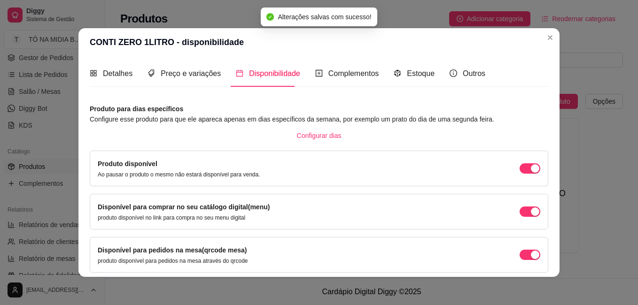
scroll to position [81, 0]
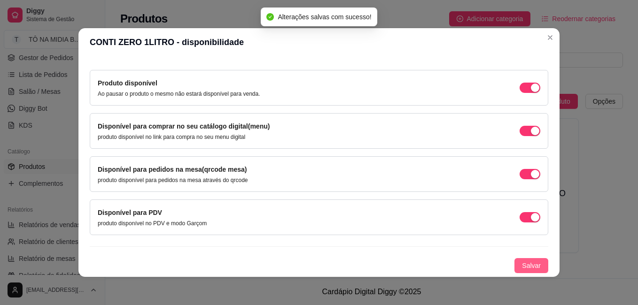
click at [522, 263] on span "Salvar" at bounding box center [531, 266] width 19 height 10
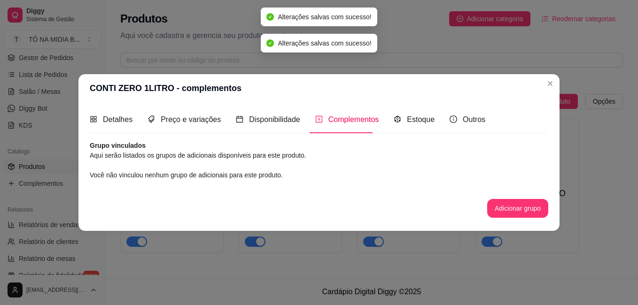
scroll to position [0, 0]
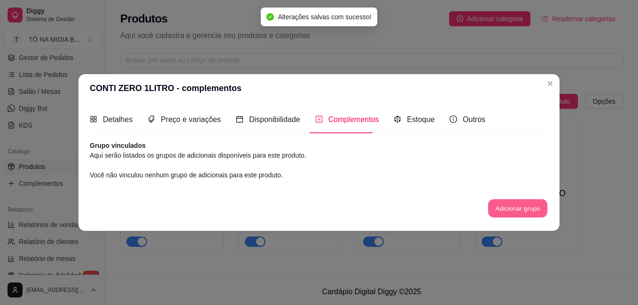
click at [516, 209] on button "Adicionar grupo" at bounding box center [517, 208] width 59 height 18
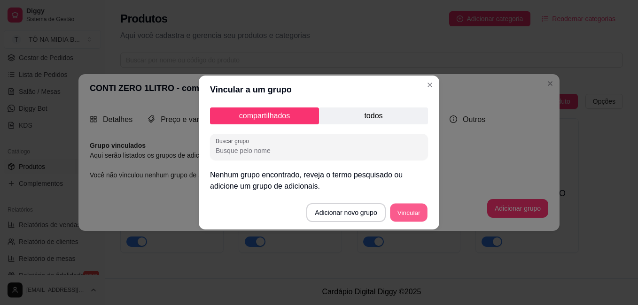
click at [407, 214] on button "Vincular" at bounding box center [409, 213] width 38 height 18
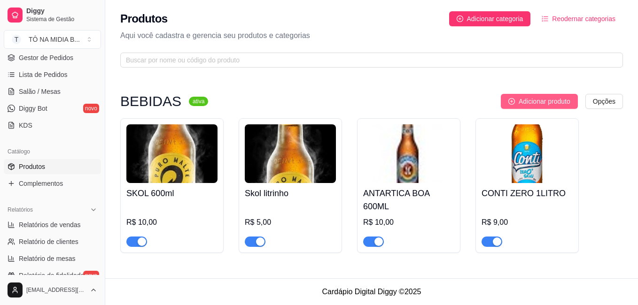
click at [511, 102] on icon "plus-circle" at bounding box center [511, 101] width 3 height 3
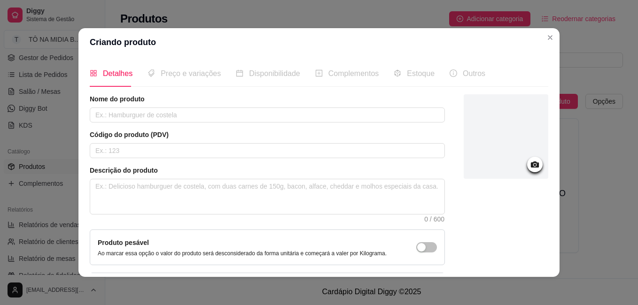
click at [530, 164] on icon at bounding box center [535, 164] width 11 height 11
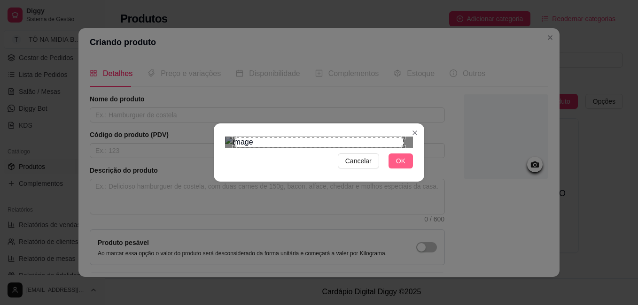
click at [408, 169] on button "OK" at bounding box center [401, 161] width 24 height 15
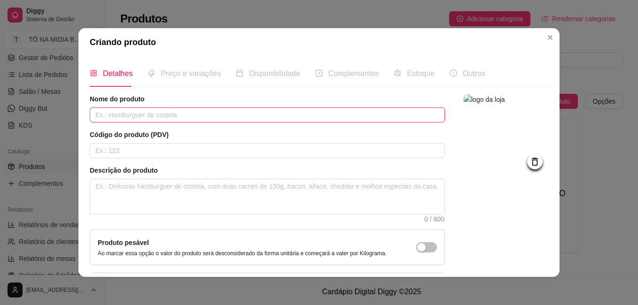
click at [142, 121] on input "text" at bounding box center [267, 115] width 355 height 15
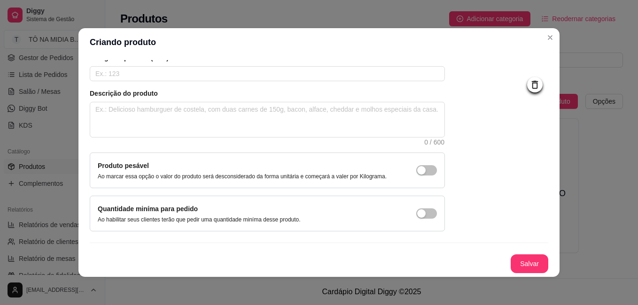
scroll to position [2, 0]
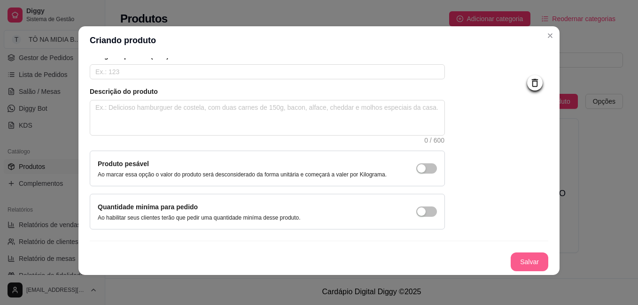
type input "CONTI ZERO 300ML"
click at [515, 261] on button "Salvar" at bounding box center [530, 262] width 38 height 19
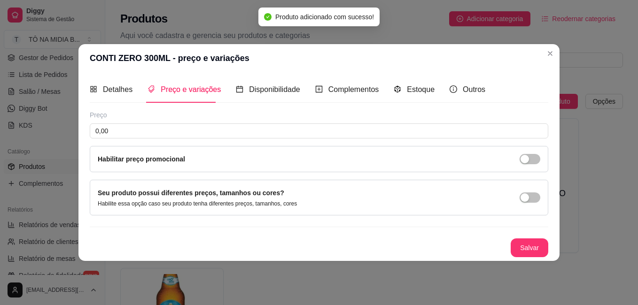
scroll to position [0, 0]
click at [151, 122] on div "Preço 0,00 Habilitar preço promocional" at bounding box center [319, 141] width 459 height 62
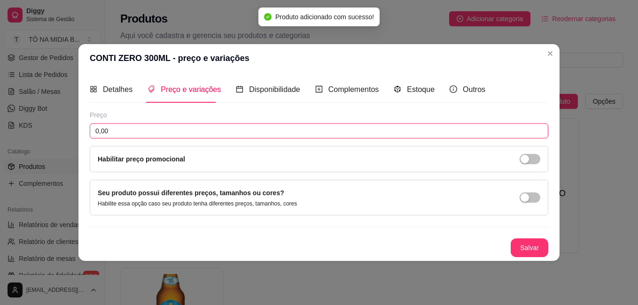
click at [149, 127] on input "0,00" at bounding box center [319, 131] width 459 height 15
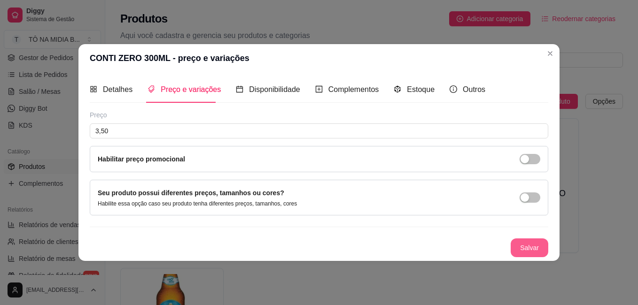
click at [532, 247] on button "Salvar" at bounding box center [530, 248] width 38 height 19
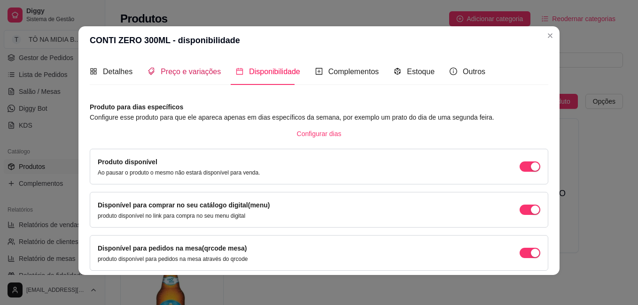
click at [177, 76] on span "Preço e variações" at bounding box center [191, 72] width 60 height 8
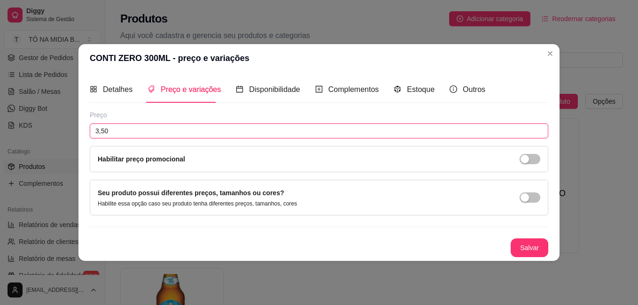
drag, startPoint x: 137, startPoint y: 133, endPoint x: 0, endPoint y: 101, distance: 140.4
click at [0, 102] on html "Diggy Sistema de Gestão T TÔ NA MIDIA B ... Loja aberta Período gratuito até 23…" at bounding box center [319, 152] width 638 height 305
type input "3,50"
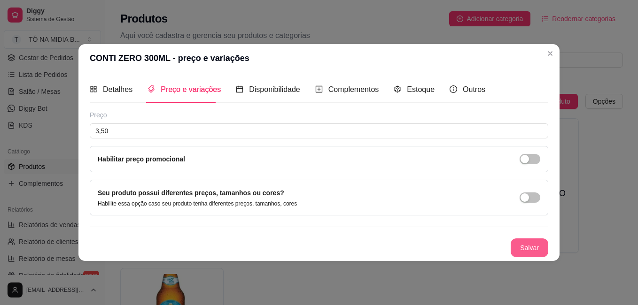
click at [547, 252] on button "Salvar" at bounding box center [530, 248] width 38 height 19
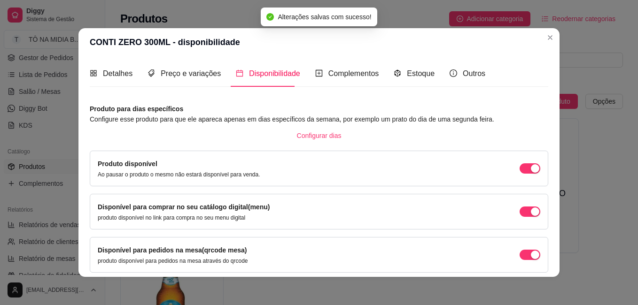
scroll to position [2, 0]
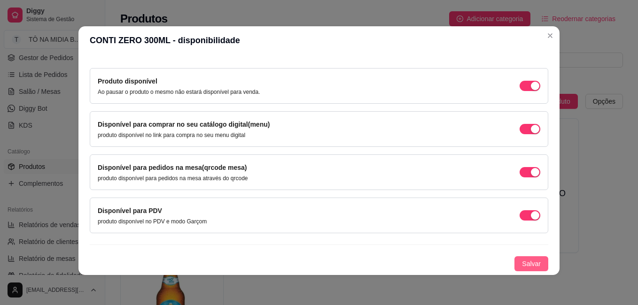
click at [523, 264] on span "Salvar" at bounding box center [531, 264] width 19 height 10
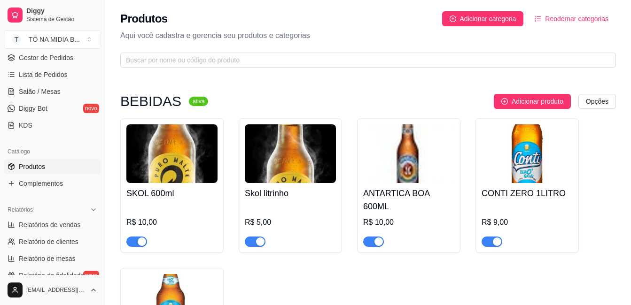
scroll to position [94, 0]
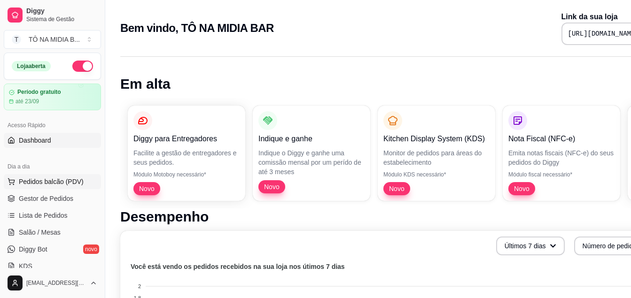
click at [47, 184] on span "Pedidos balcão (PDV)" at bounding box center [51, 181] width 65 height 9
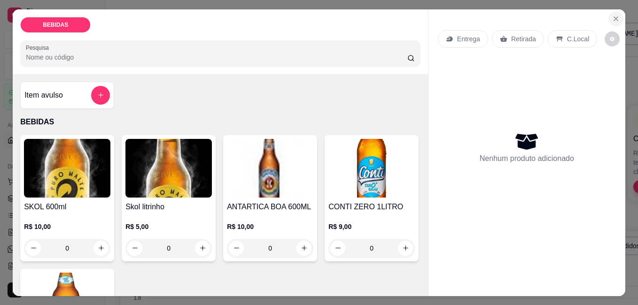
click at [614, 17] on icon "Close" at bounding box center [616, 19] width 8 height 8
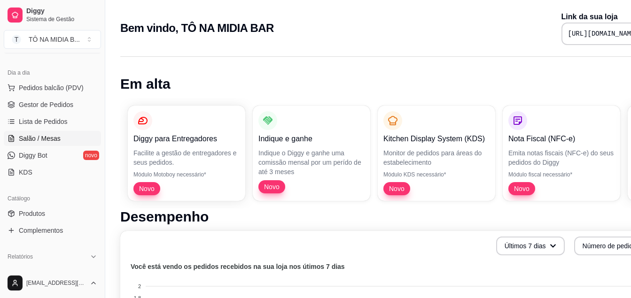
click at [45, 139] on span "Salão / Mesas" at bounding box center [40, 138] width 42 height 9
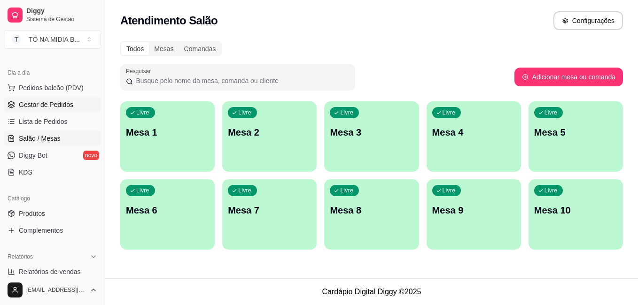
click at [42, 107] on span "Gestor de Pedidos" at bounding box center [46, 104] width 55 height 9
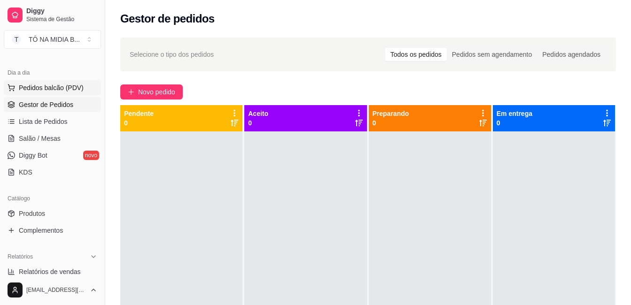
click at [39, 92] on span "Pedidos balcão (PDV)" at bounding box center [51, 87] width 65 height 9
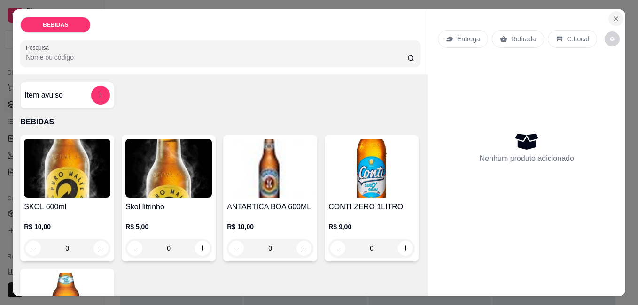
click at [614, 17] on icon "Close" at bounding box center [616, 19] width 4 height 4
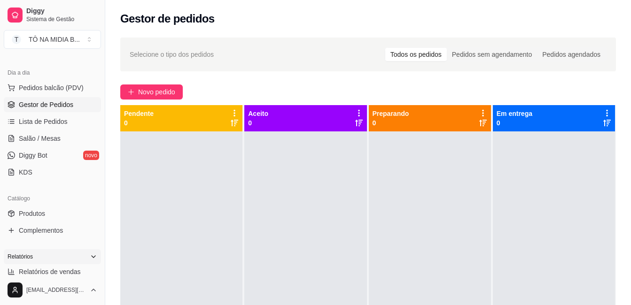
scroll to position [141, 0]
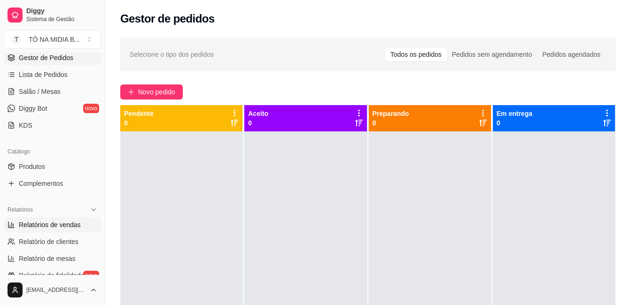
click at [56, 224] on span "Relatórios de vendas" at bounding box center [50, 224] width 62 height 9
select select "ALL"
select select "0"
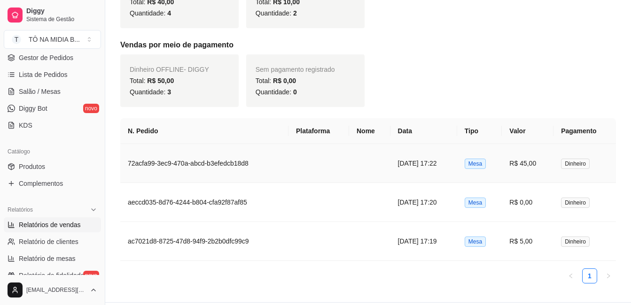
scroll to position [259, 0]
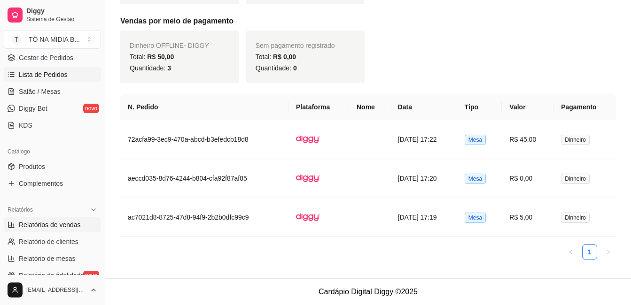
click at [48, 77] on span "Lista de Pedidos" at bounding box center [43, 74] width 49 height 9
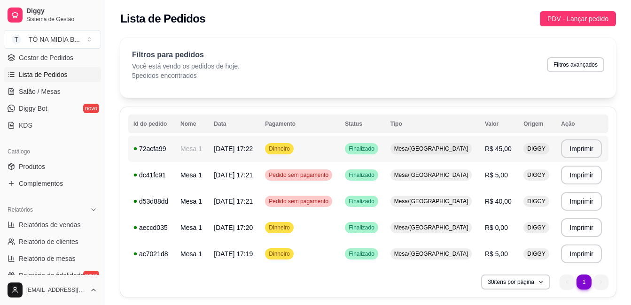
scroll to position [30, 0]
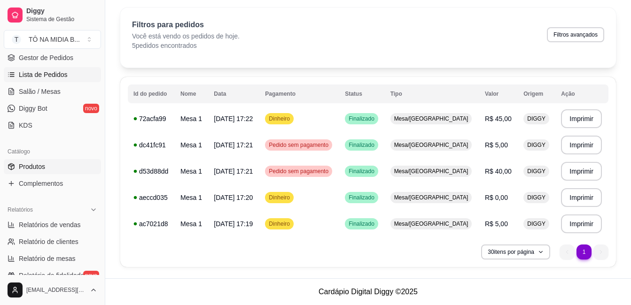
click at [42, 169] on span "Produtos" at bounding box center [32, 166] width 26 height 9
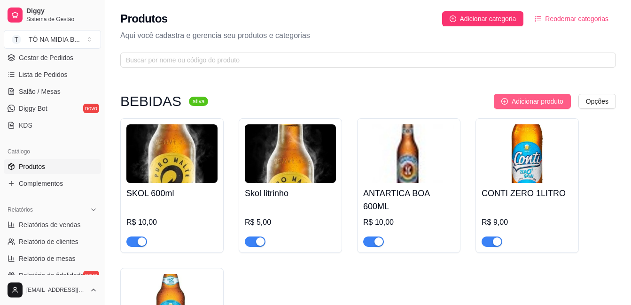
click at [517, 96] on button "Adicionar produto" at bounding box center [532, 101] width 77 height 15
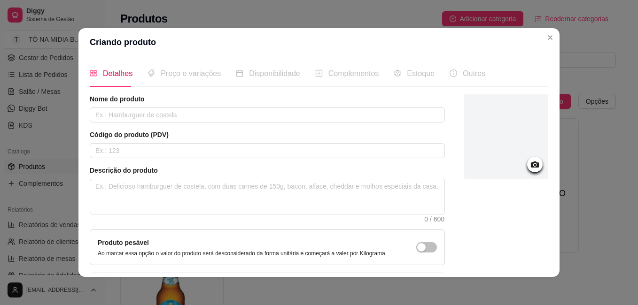
click at [532, 169] on div at bounding box center [506, 136] width 85 height 85
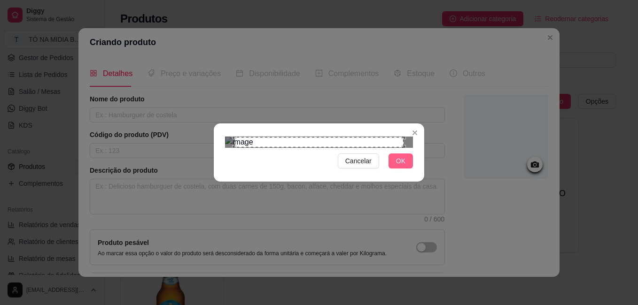
click at [397, 169] on button "OK" at bounding box center [401, 161] width 24 height 15
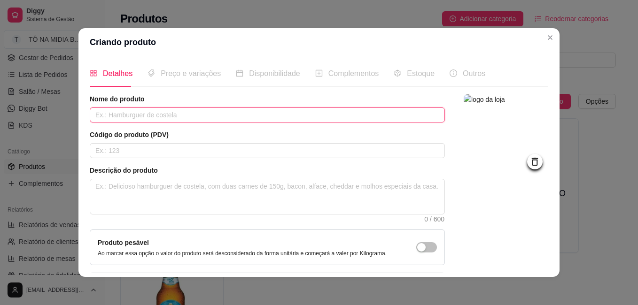
click at [171, 117] on input "text" at bounding box center [267, 115] width 355 height 15
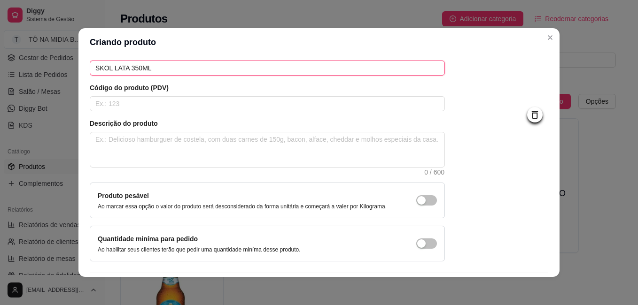
scroll to position [77, 0]
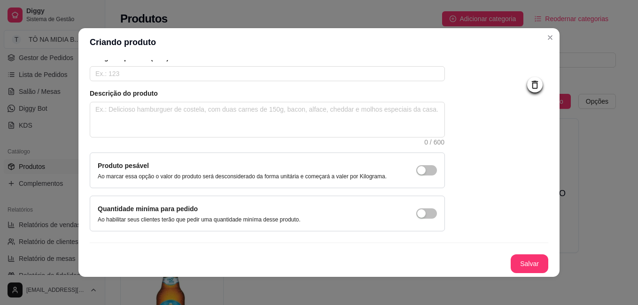
type input "SKOL LATA 350ML"
click at [511, 261] on button "Salvar" at bounding box center [530, 264] width 38 height 19
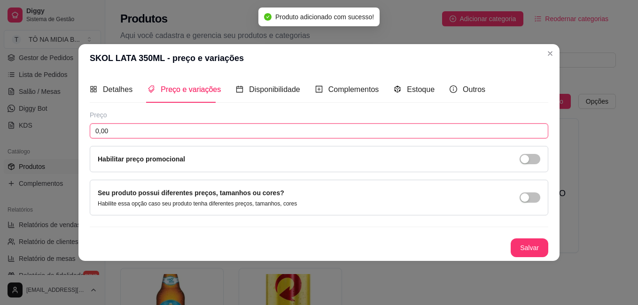
click at [144, 133] on input "0,00" at bounding box center [319, 131] width 459 height 15
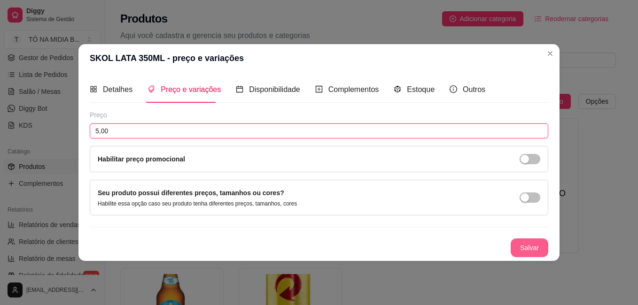
type input "5,00"
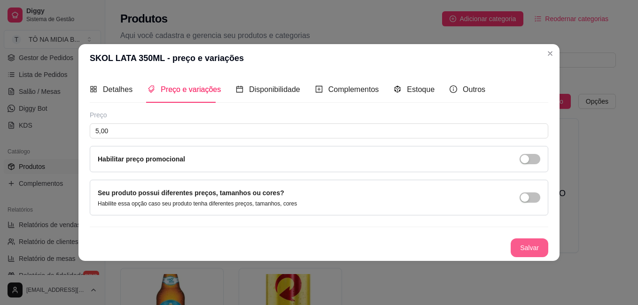
click at [533, 251] on button "Salvar" at bounding box center [530, 248] width 38 height 19
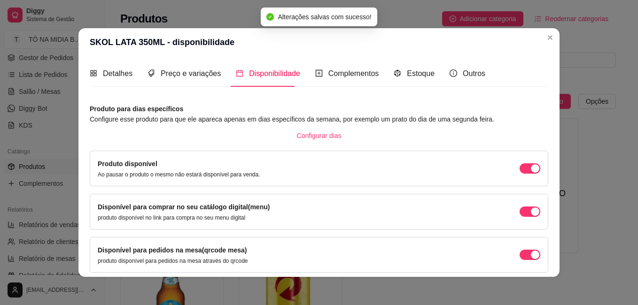
click at [533, 251] on div "Disponível para pedidos na mesa(qrcode mesa) produto disponível para pedidos na…" at bounding box center [319, 255] width 459 height 36
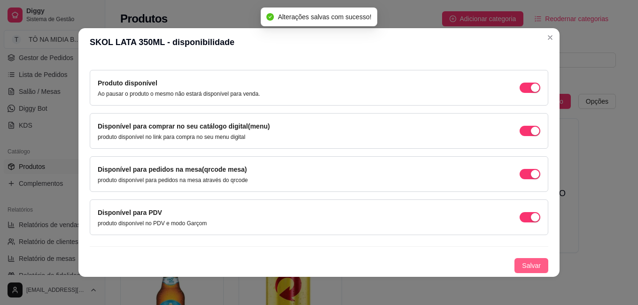
click at [528, 263] on span "Salvar" at bounding box center [531, 266] width 19 height 10
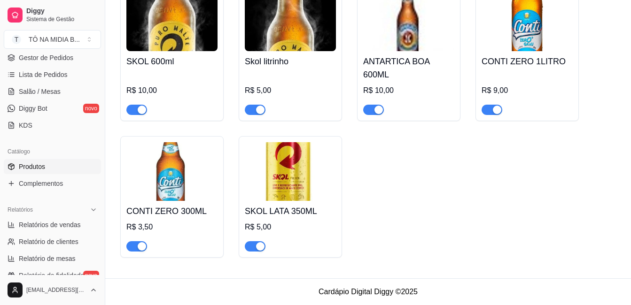
scroll to position [0, 0]
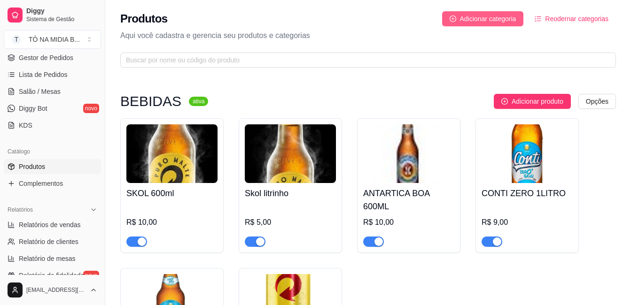
click at [492, 23] on span "Adicionar categoria" at bounding box center [488, 19] width 56 height 10
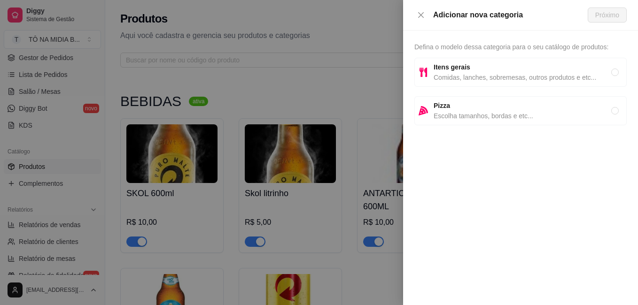
click at [340, 23] on div at bounding box center [319, 152] width 638 height 305
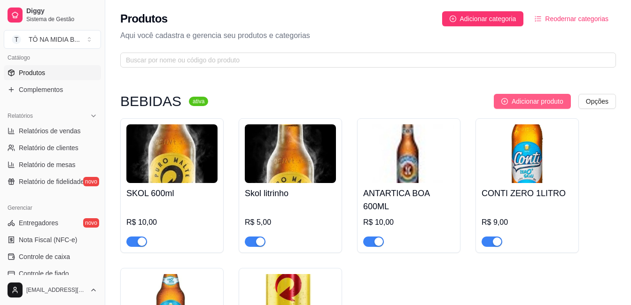
click at [539, 100] on span "Adicionar produto" at bounding box center [538, 101] width 52 height 10
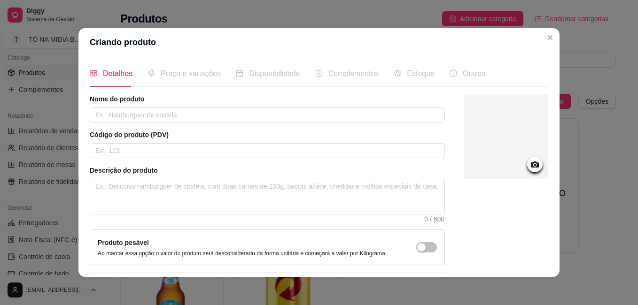
click at [141, 123] on div "Nome do produto Código do produto (PDV) Descrição do produto 0 / 600 Produto pe…" at bounding box center [267, 201] width 355 height 214
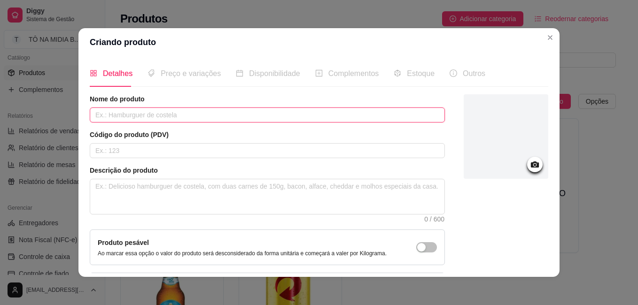
click at [143, 118] on input "text" at bounding box center [267, 115] width 355 height 15
type input "L"
type input "ANTARTICA BOA LATA 350ML"
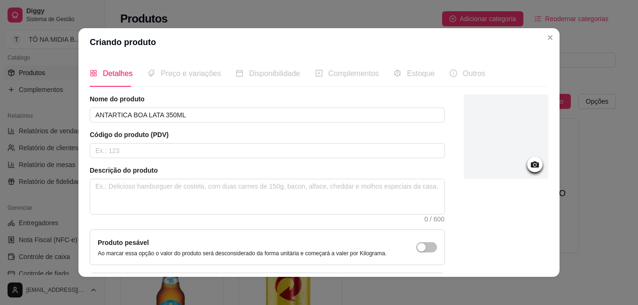
click at [527, 165] on div at bounding box center [535, 165] width 16 height 16
click at [530, 165] on icon at bounding box center [535, 164] width 11 height 11
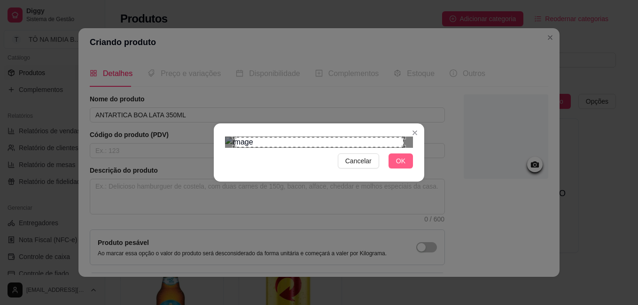
click at [405, 166] on span "OK" at bounding box center [400, 161] width 9 height 10
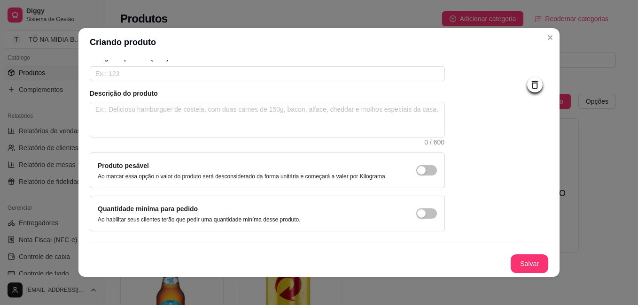
scroll to position [2, 0]
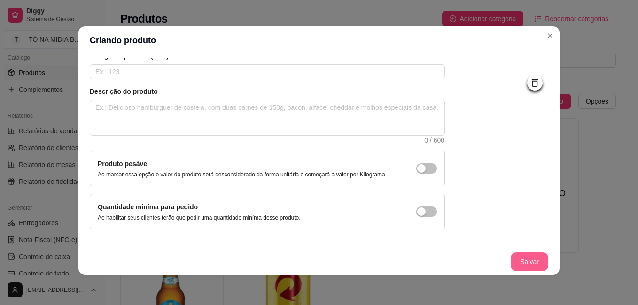
click at [532, 264] on button "Salvar" at bounding box center [530, 262] width 38 height 19
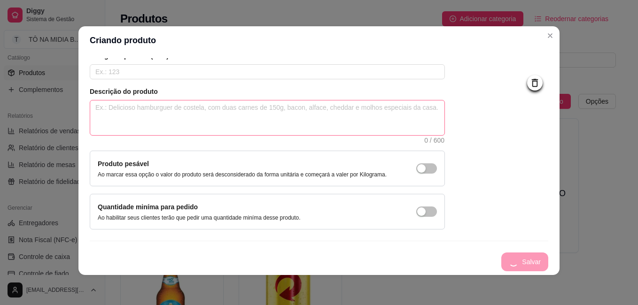
scroll to position [0, 0]
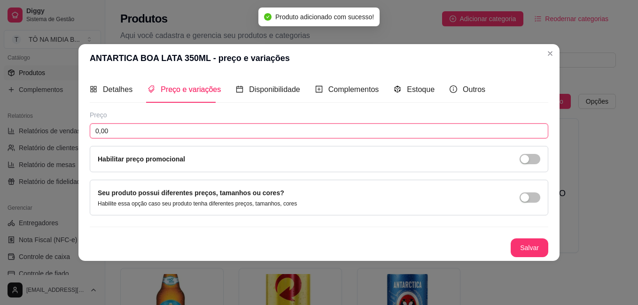
click at [126, 126] on input "0,00" at bounding box center [319, 131] width 459 height 15
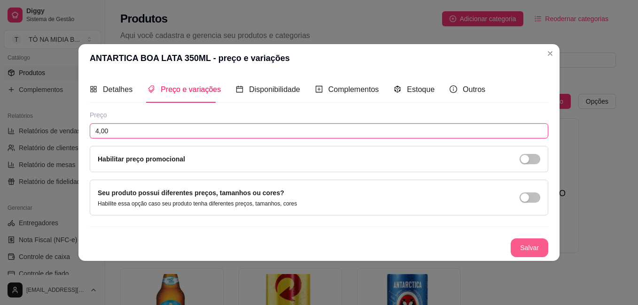
type input "4,00"
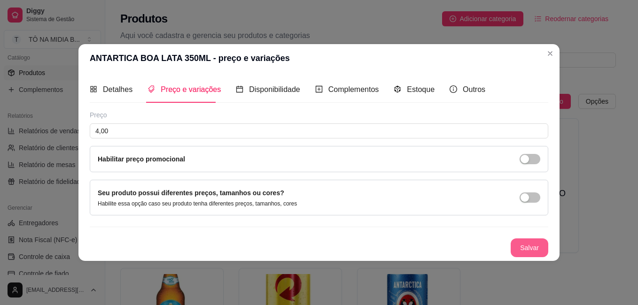
click at [539, 247] on button "Salvar" at bounding box center [530, 248] width 38 height 19
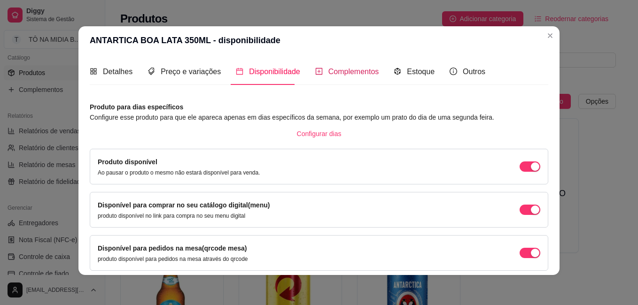
click at [337, 70] on span "Complementos" at bounding box center [353, 72] width 51 height 8
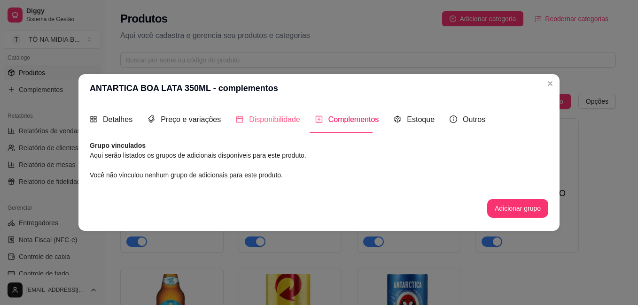
click at [283, 130] on div "Disponibilidade" at bounding box center [268, 119] width 64 height 27
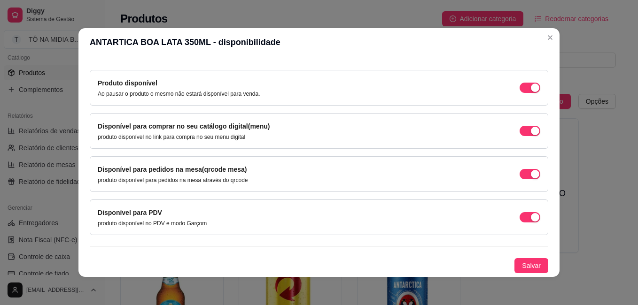
scroll to position [2, 0]
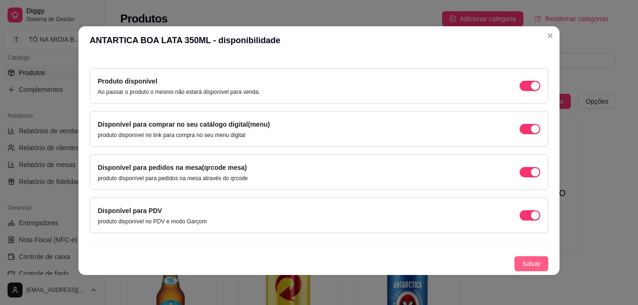
click at [522, 268] on span "Salvar" at bounding box center [531, 264] width 19 height 10
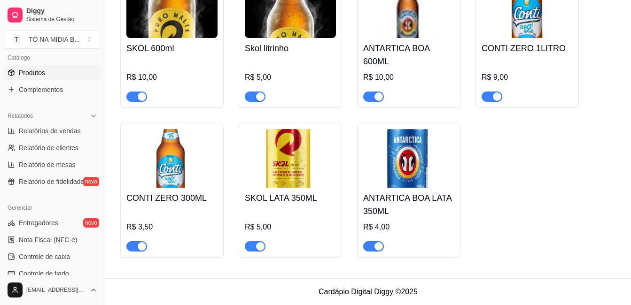
scroll to position [0, 0]
